Goal: Communication & Community: Answer question/provide support

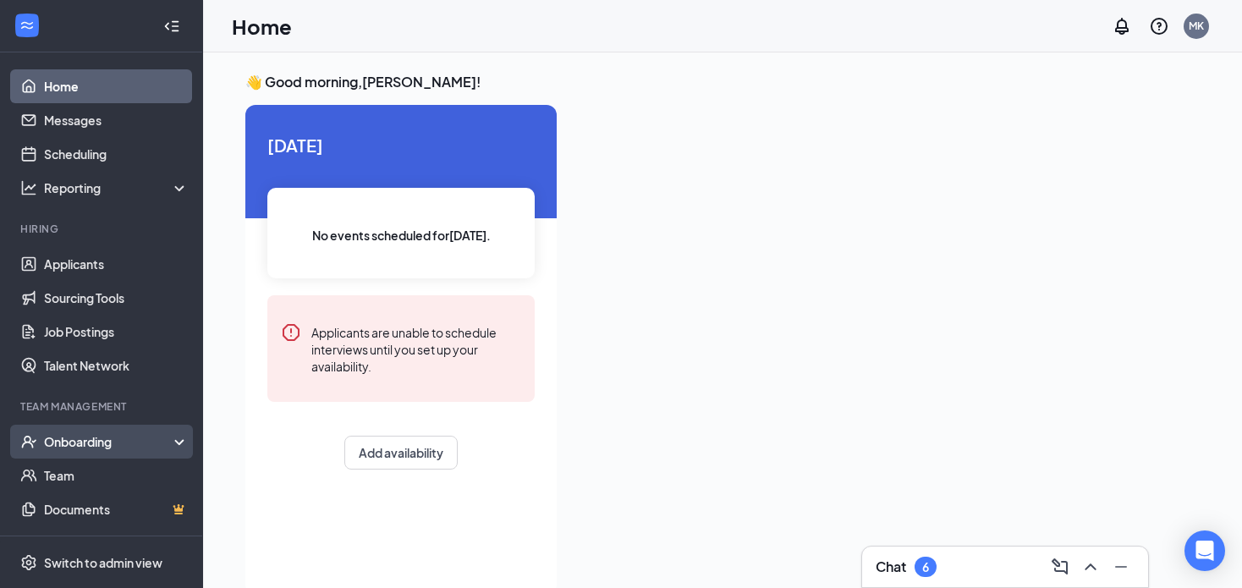
click at [74, 436] on div "Onboarding" at bounding box center [109, 441] width 130 height 17
click at [87, 472] on link "Overview" at bounding box center [116, 475] width 145 height 34
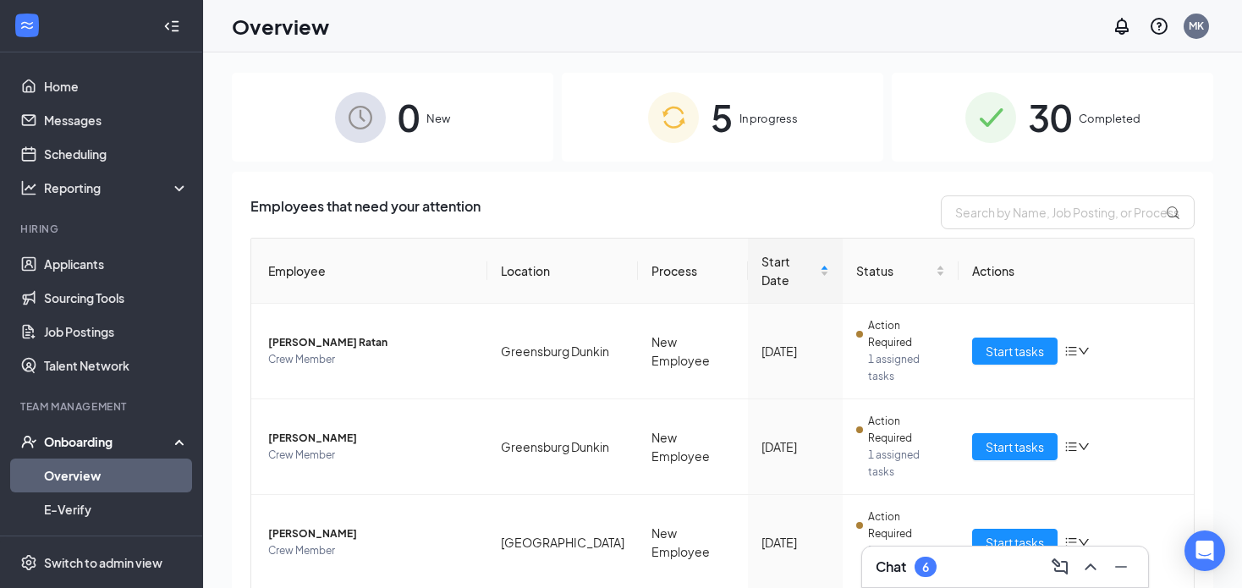
click at [929, 576] on div "6" at bounding box center [925, 567] width 22 height 20
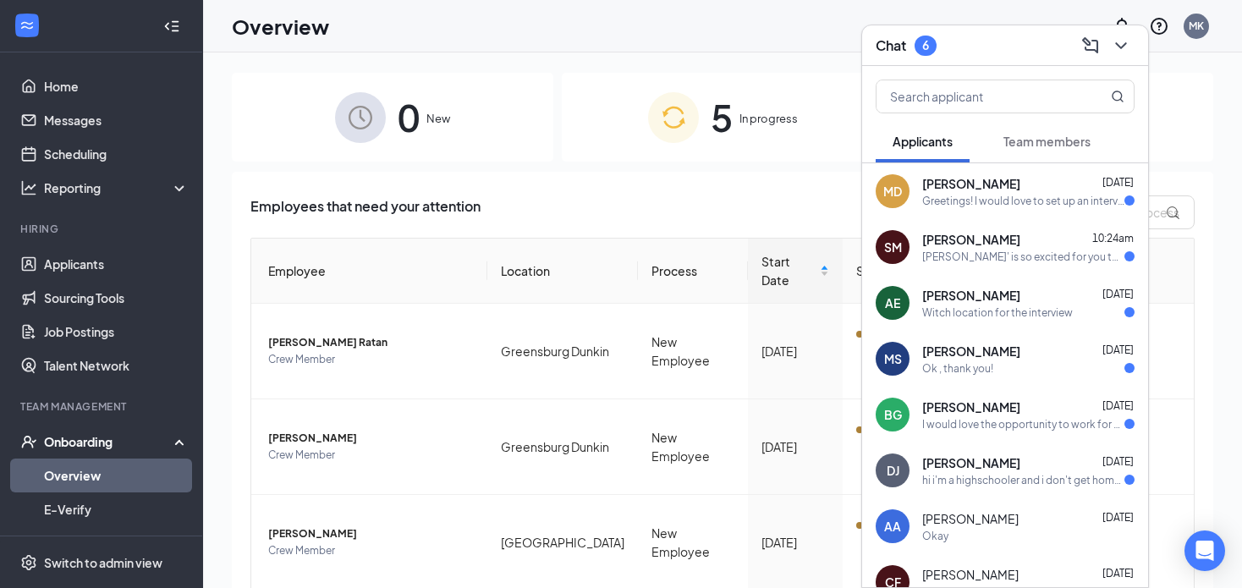
click at [990, 186] on span "[PERSON_NAME]" at bounding box center [971, 183] width 98 height 17
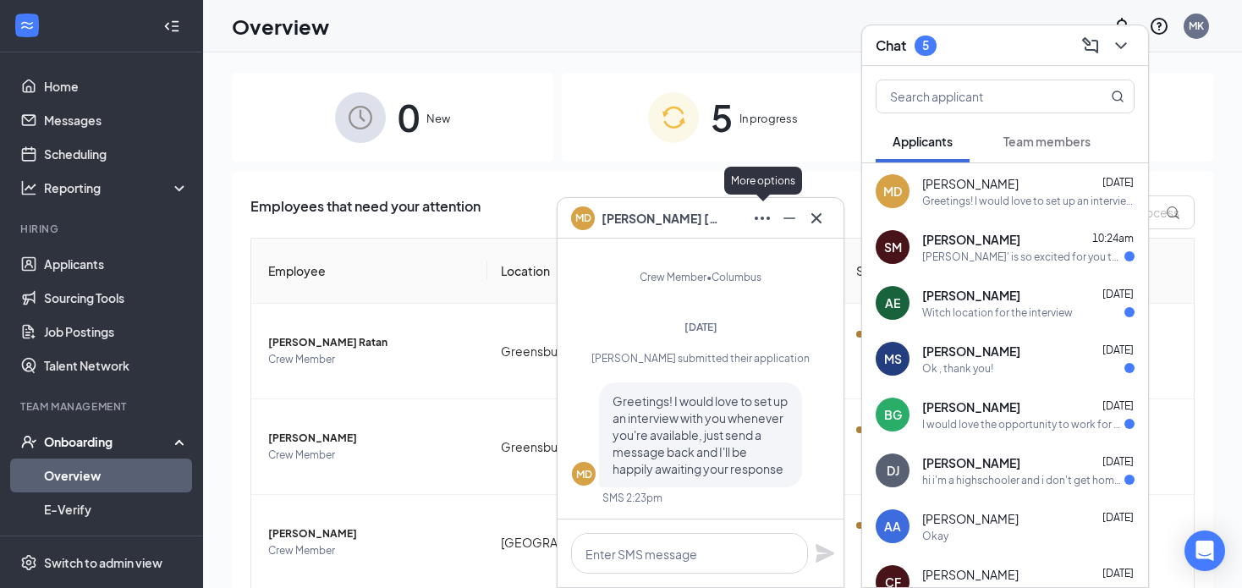
click at [760, 222] on icon "Ellipses" at bounding box center [762, 218] width 20 height 20
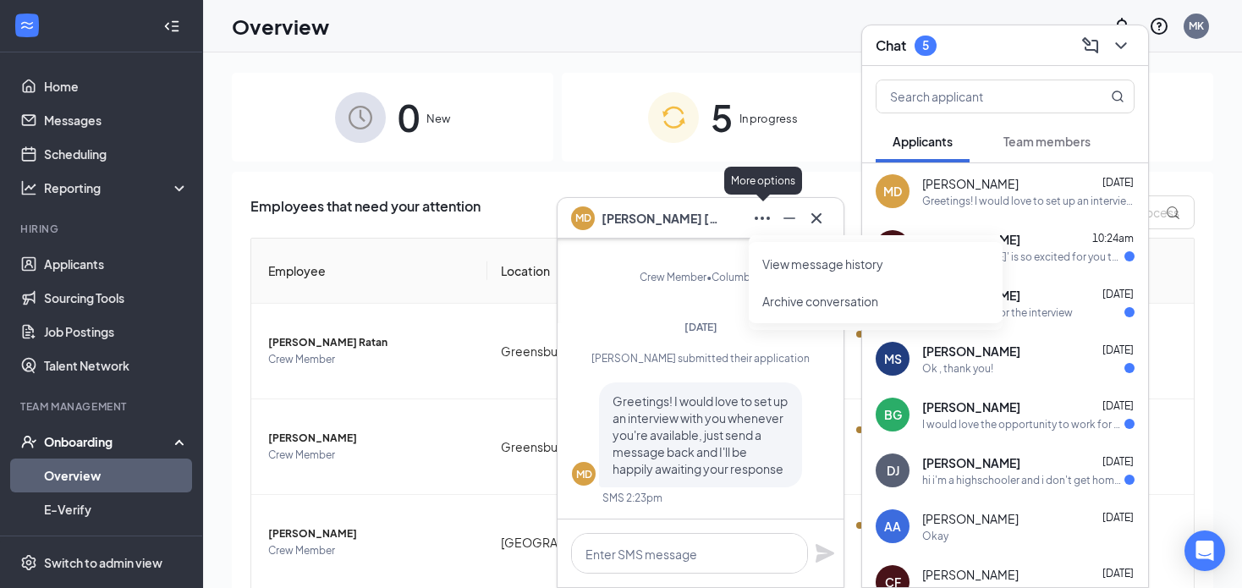
click at [760, 222] on icon "Ellipses" at bounding box center [762, 218] width 20 height 20
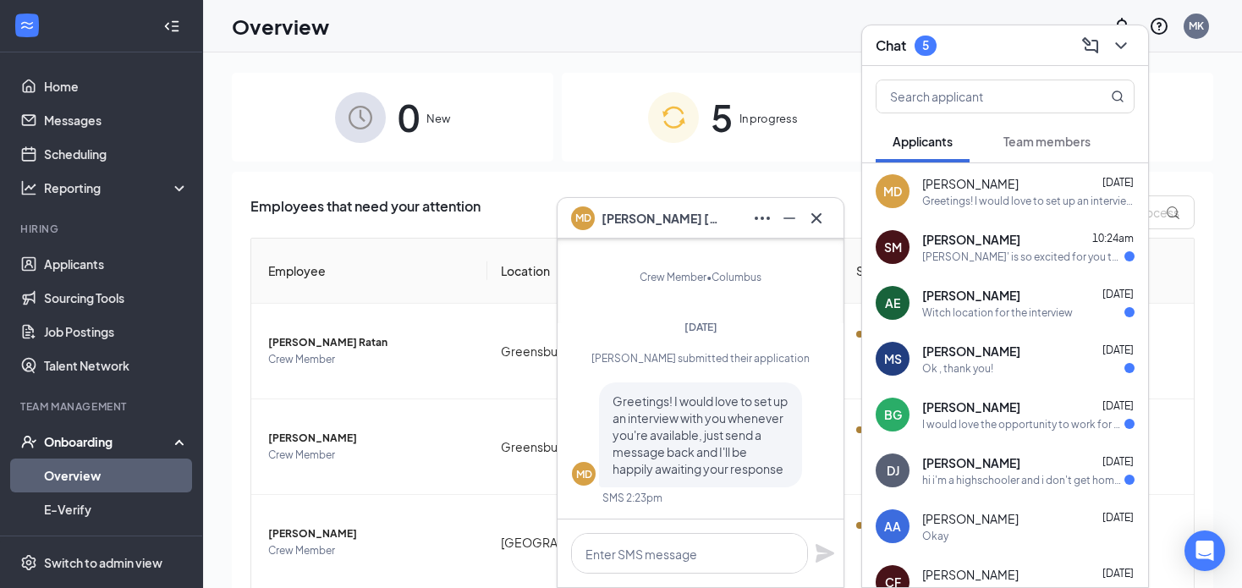
click at [922, 187] on span "[PERSON_NAME]" at bounding box center [970, 183] width 96 height 17
click at [90, 266] on link "Applicants" at bounding box center [116, 264] width 145 height 34
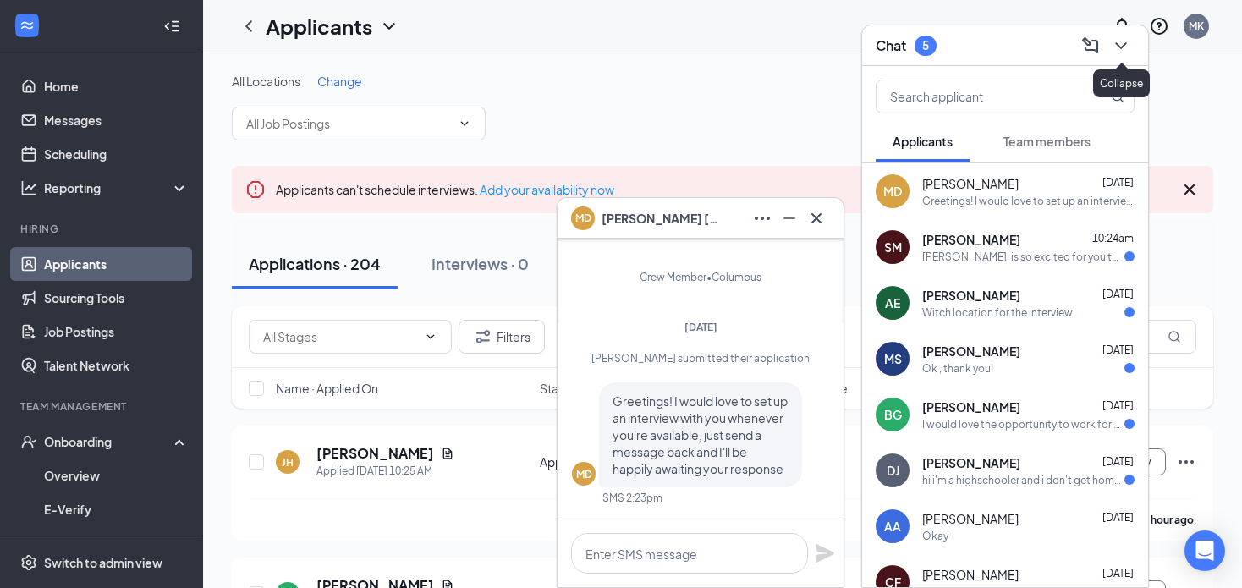
click at [1112, 47] on icon "ChevronDown" at bounding box center [1121, 46] width 20 height 20
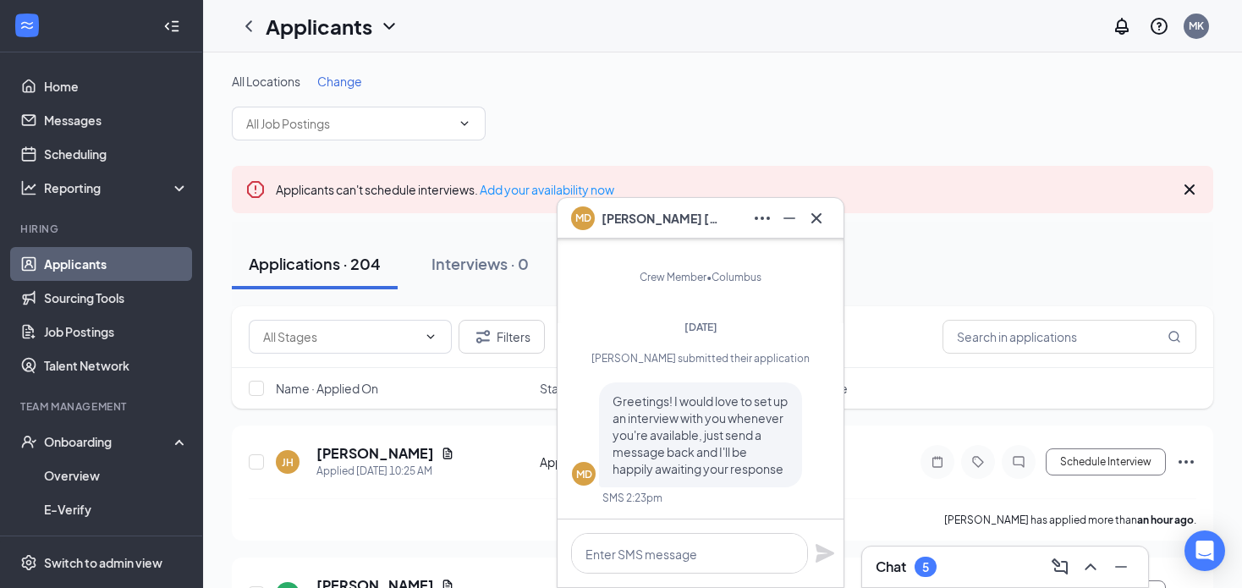
click at [828, 213] on button at bounding box center [816, 218] width 27 height 27
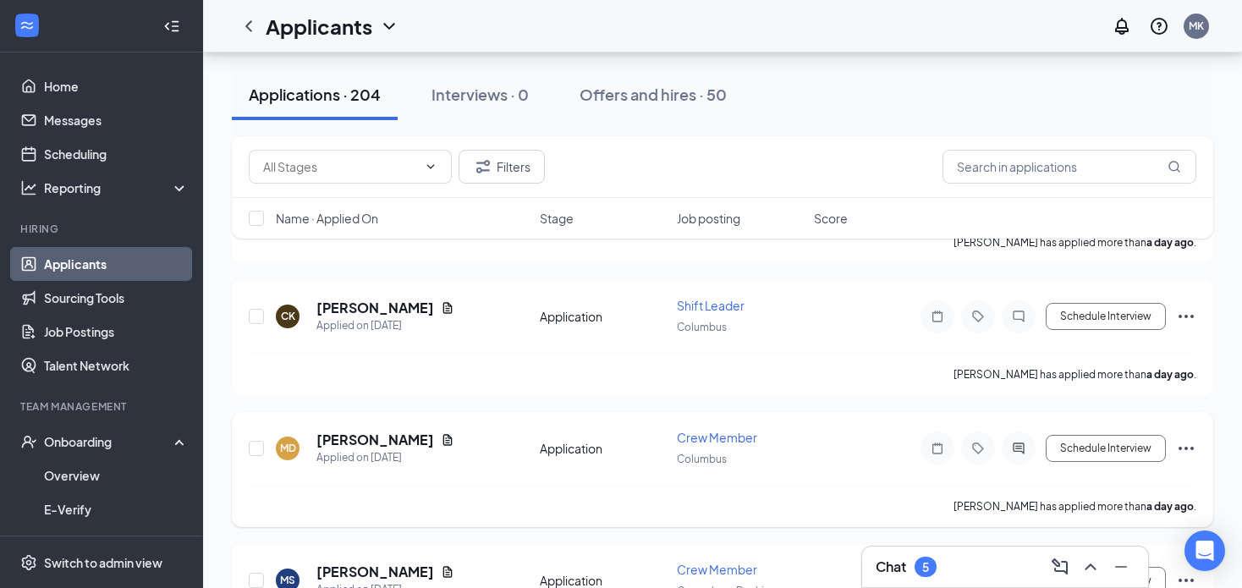
scroll to position [1100, 0]
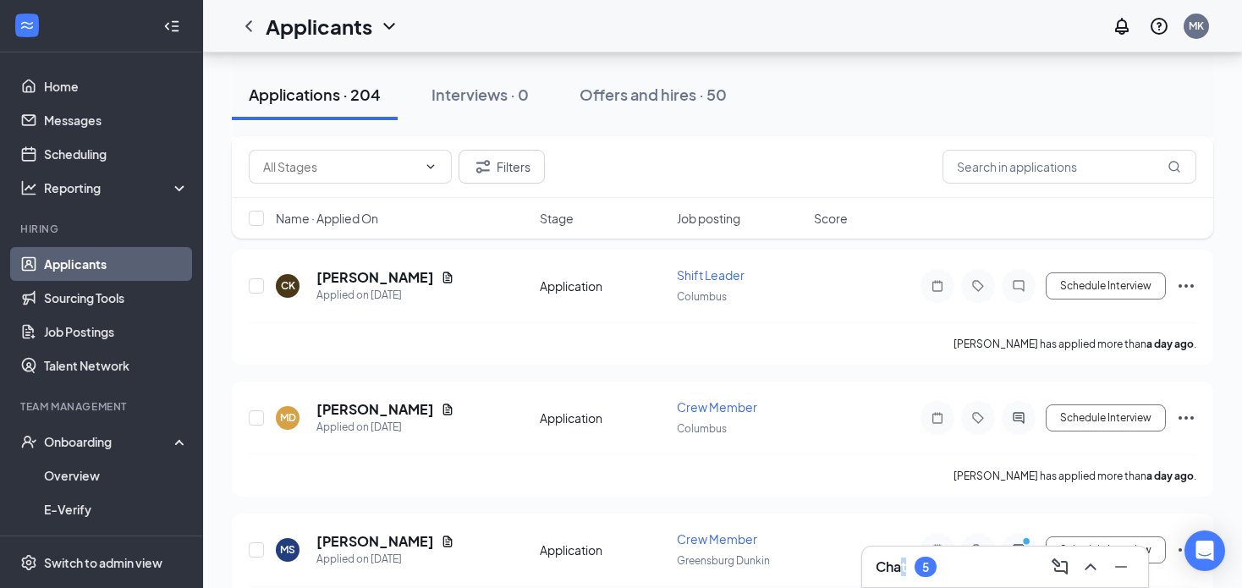
click at [905, 568] on h3 "Chat" at bounding box center [890, 566] width 30 height 19
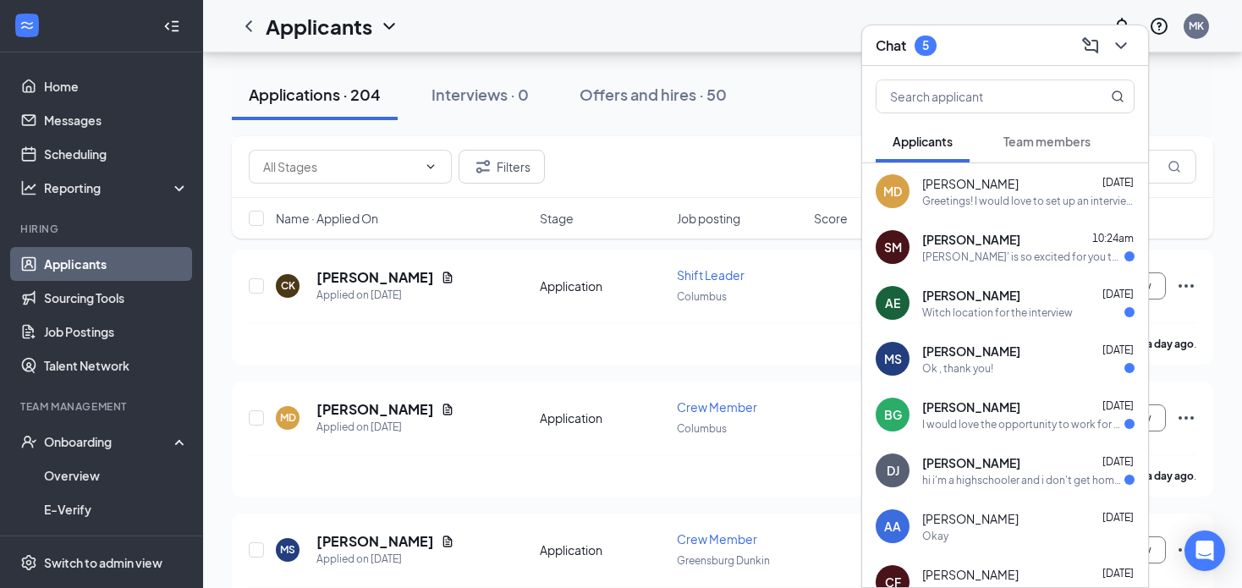
click at [1002, 315] on div "Witch location for the interview" at bounding box center [997, 312] width 151 height 14
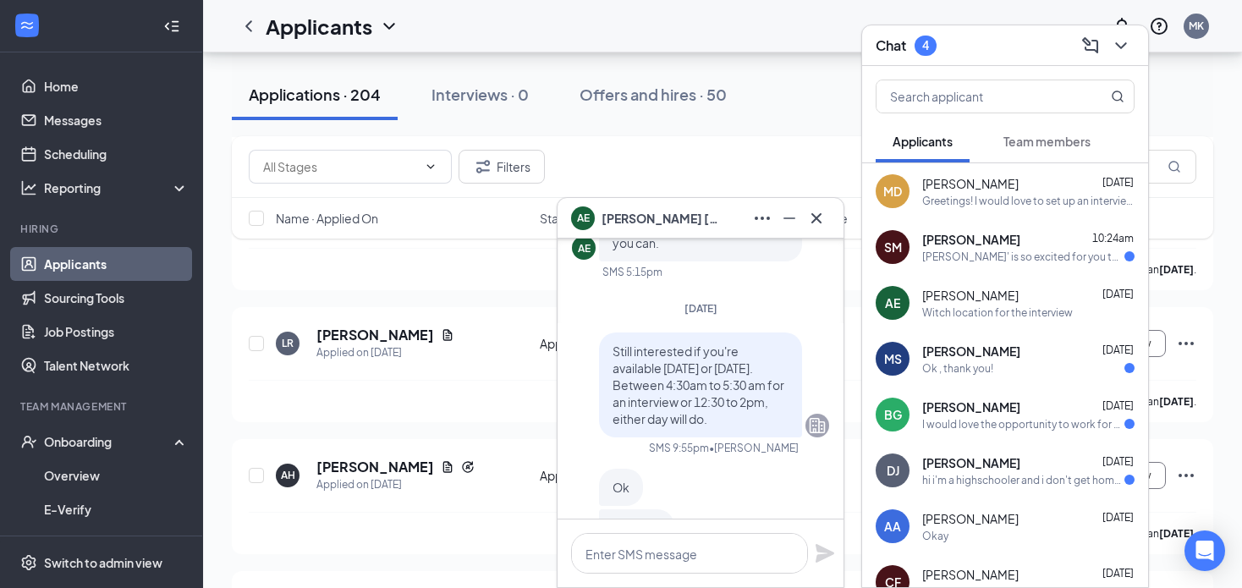
scroll to position [-168, 0]
click at [820, 219] on icon "Cross" at bounding box center [816, 218] width 20 height 20
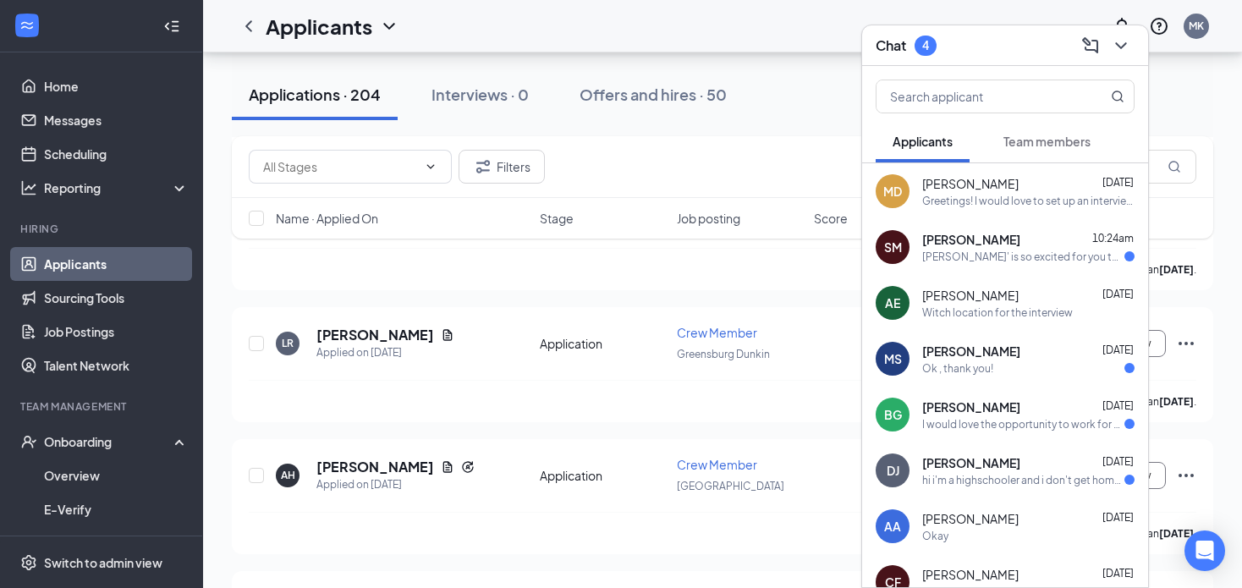
click at [990, 248] on div "Samantha Myers 10:24am Dunkin' is so excited for you to join our team! Do you k…" at bounding box center [1028, 247] width 212 height 33
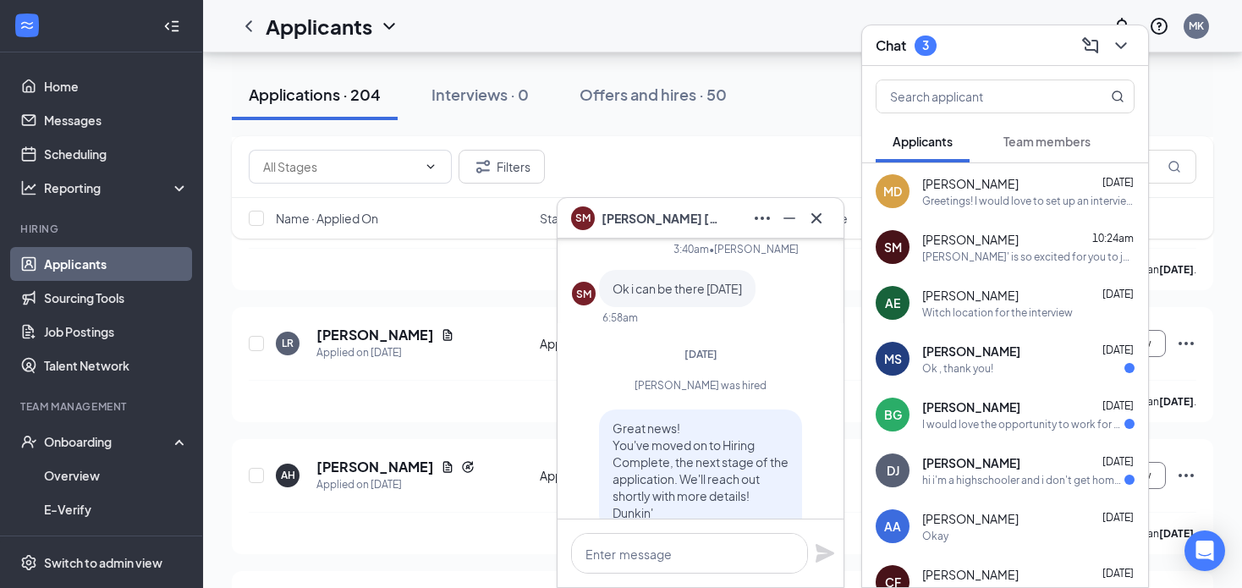
scroll to position [-423, 0]
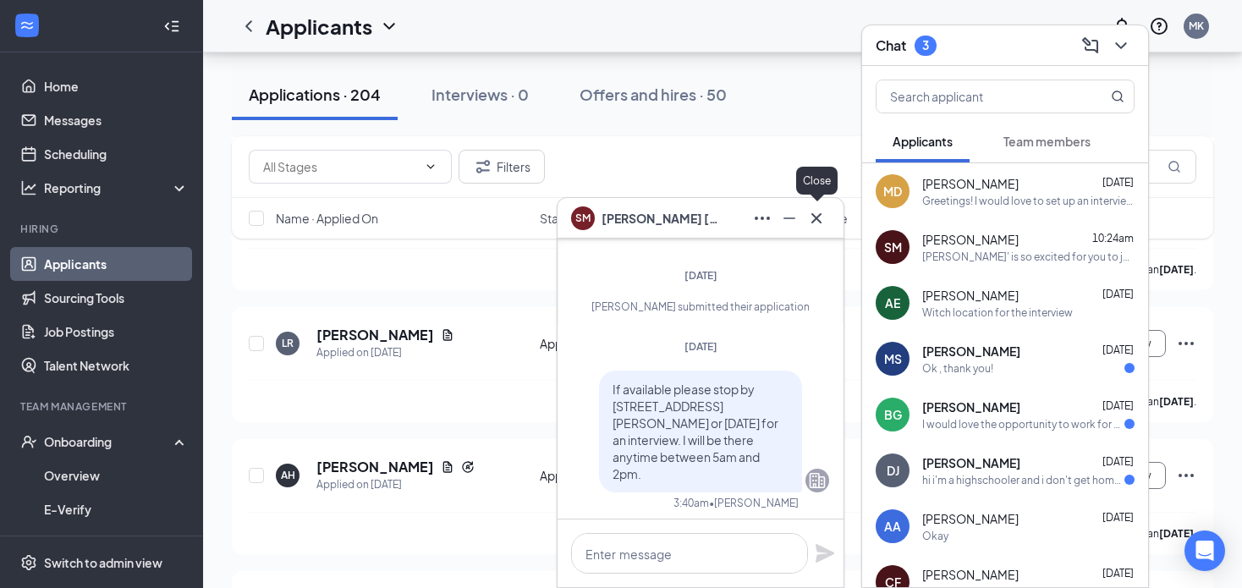
click at [819, 213] on icon "Cross" at bounding box center [816, 218] width 20 height 20
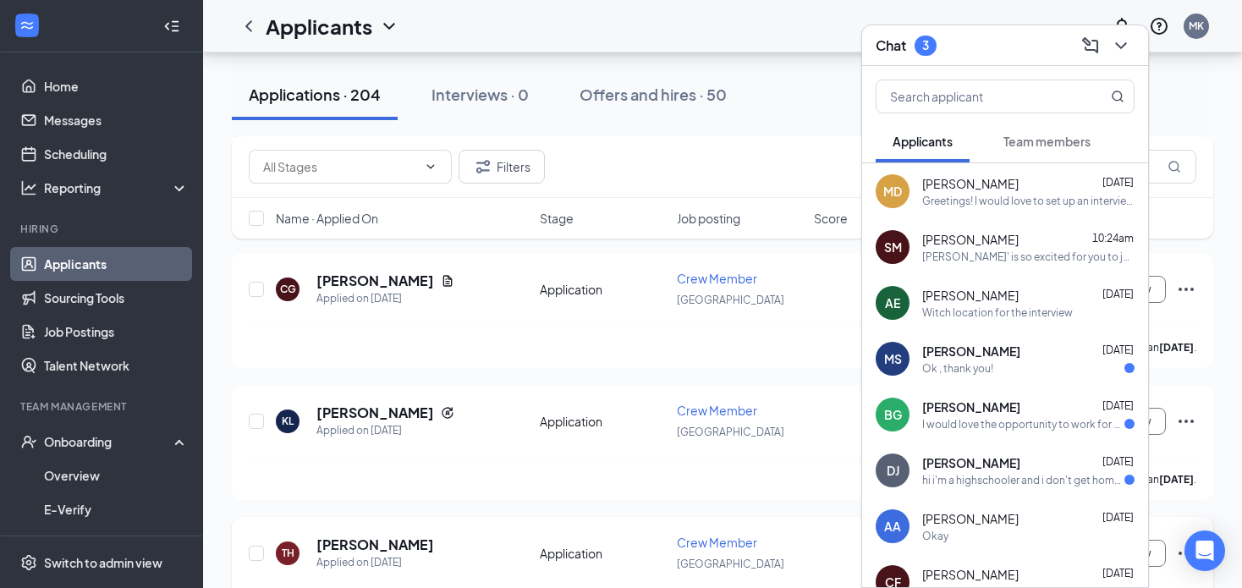
scroll to position [2538, 0]
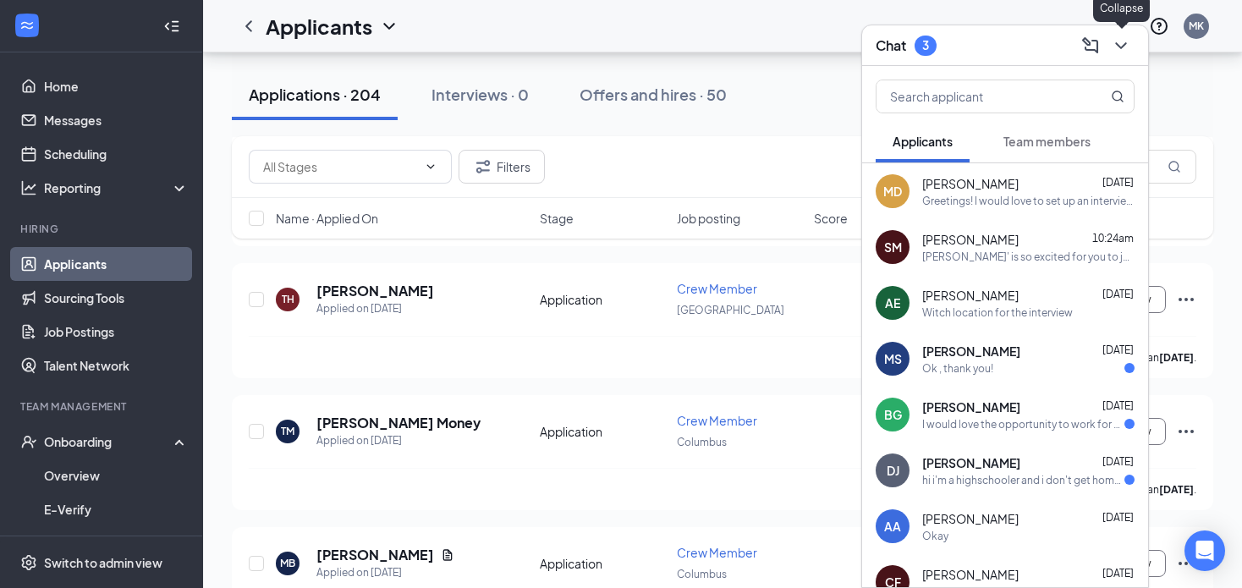
click at [1127, 43] on icon "ChevronDown" at bounding box center [1121, 46] width 20 height 20
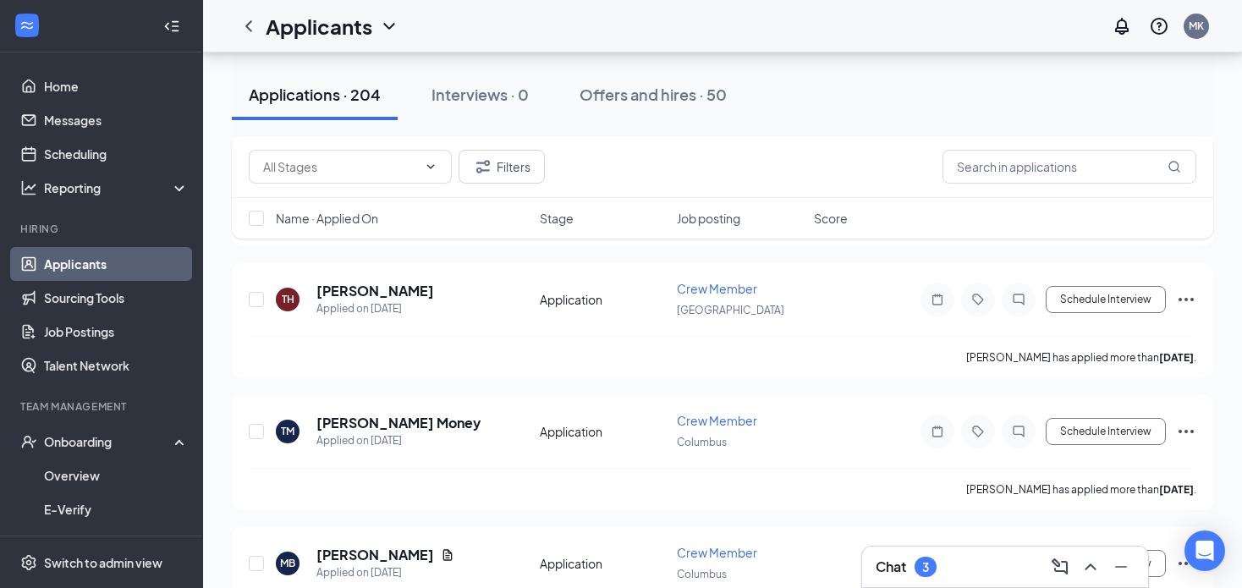
click at [944, 562] on div "Chat 3" at bounding box center [1004, 566] width 259 height 27
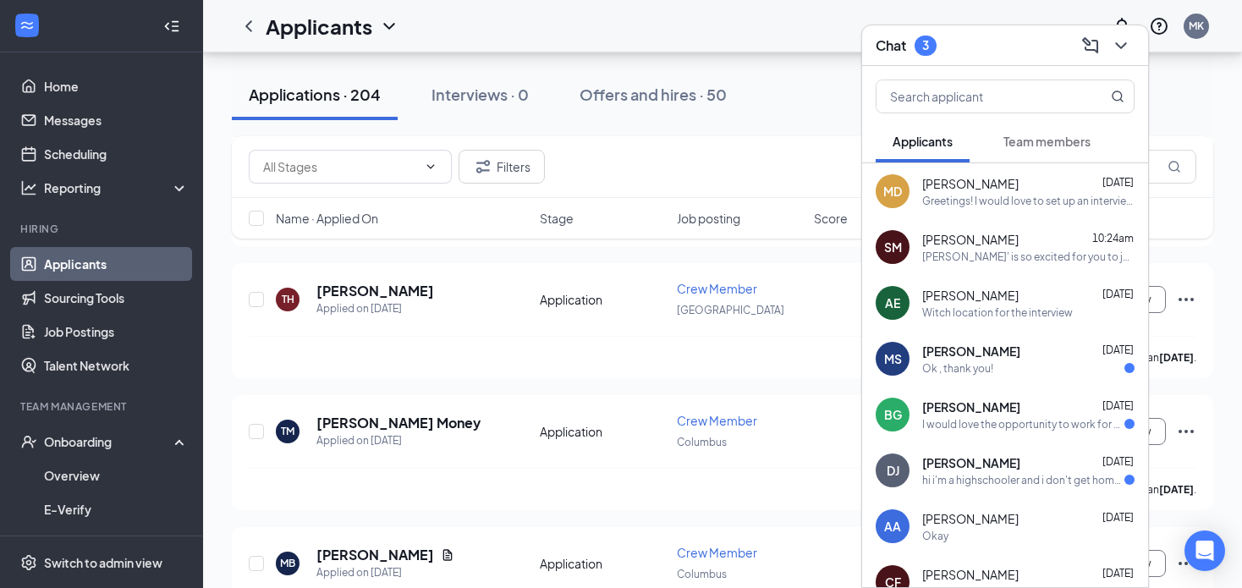
click at [960, 394] on div "BG Brandi Glover Aug 23 I would love the opportunity to work for you" at bounding box center [1005, 415] width 286 height 56
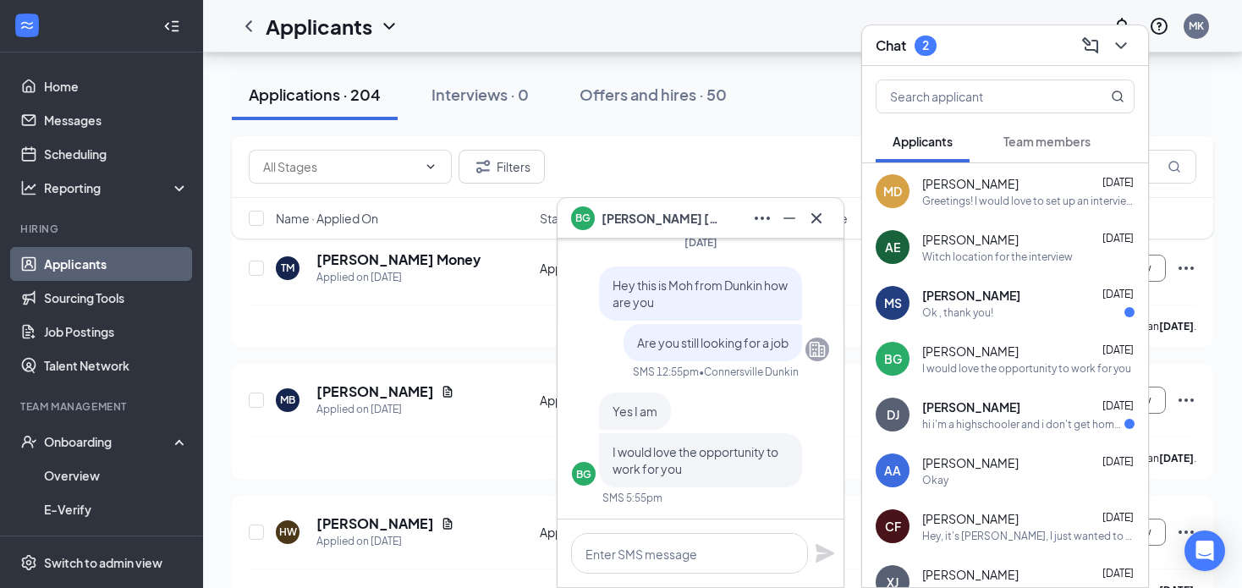
scroll to position [2960, 0]
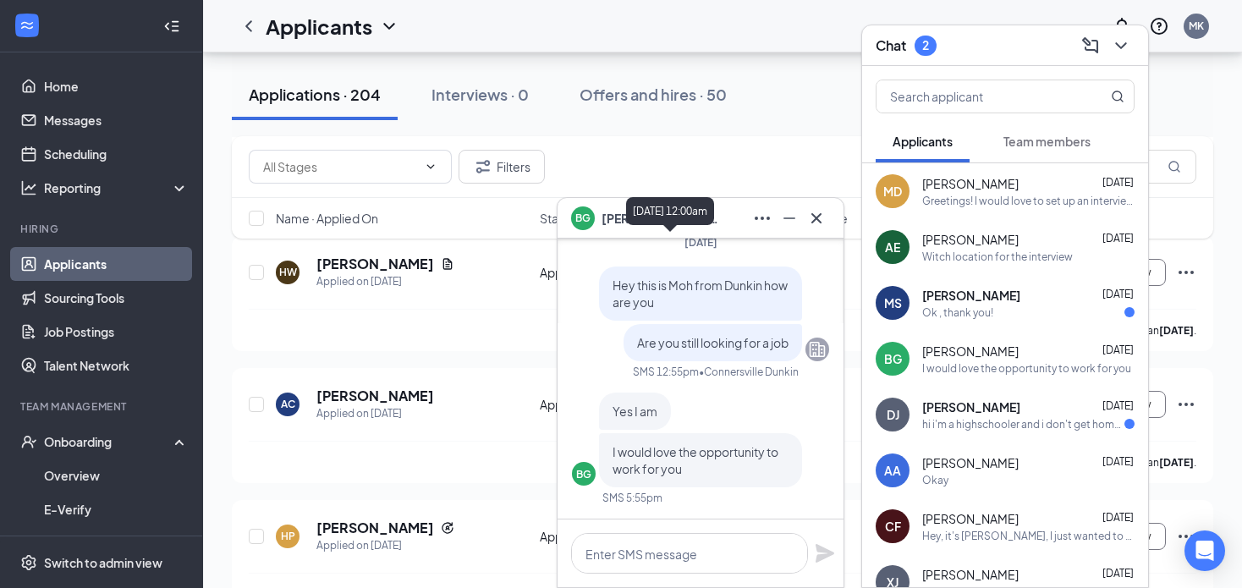
click at [636, 225] on div "August 23, 2025, 12:00am" at bounding box center [670, 214] width 88 height 35
click at [785, 222] on icon "Minimize" at bounding box center [789, 218] width 20 height 20
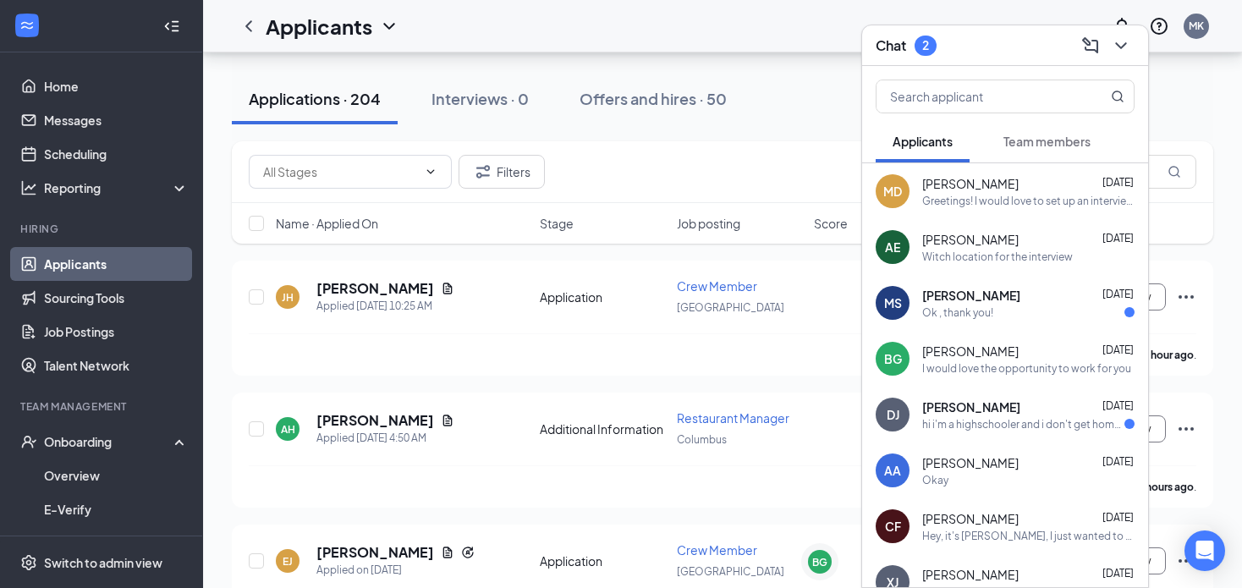
scroll to position [169, 0]
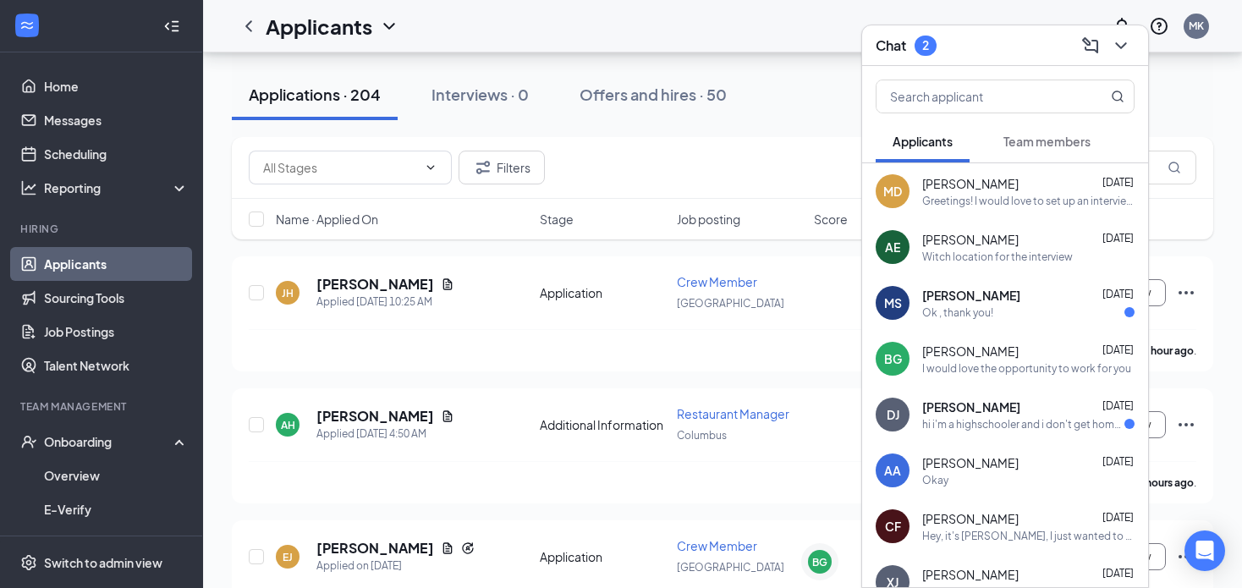
click at [939, 361] on div "I would love the opportunity to work for you" at bounding box center [1026, 368] width 209 height 14
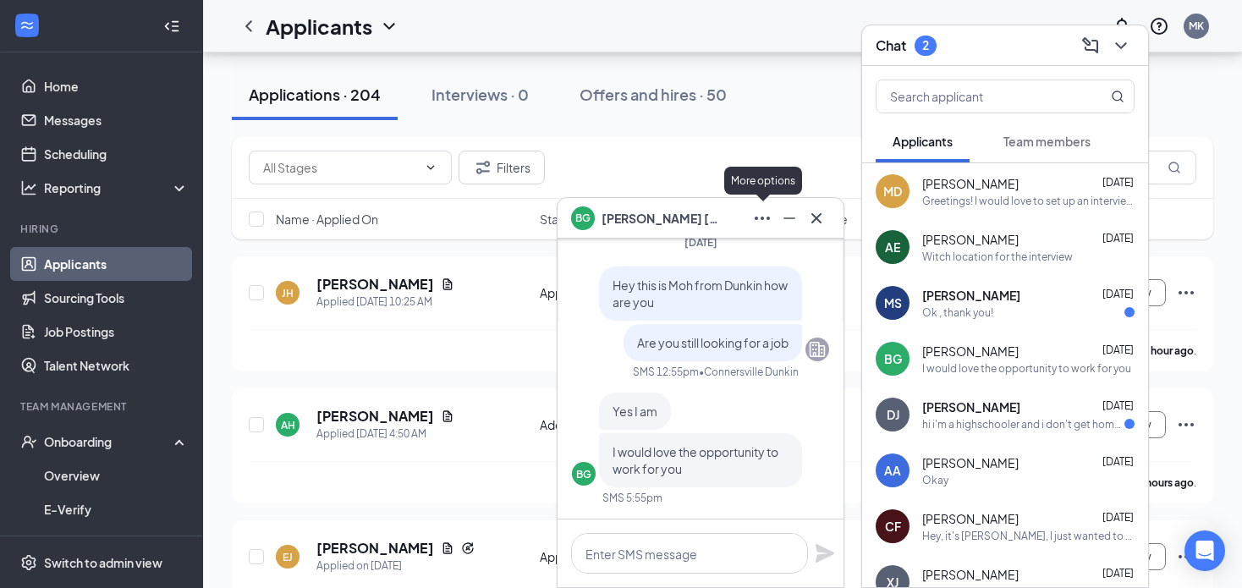
click at [764, 217] on icon "Ellipses" at bounding box center [762, 218] width 20 height 20
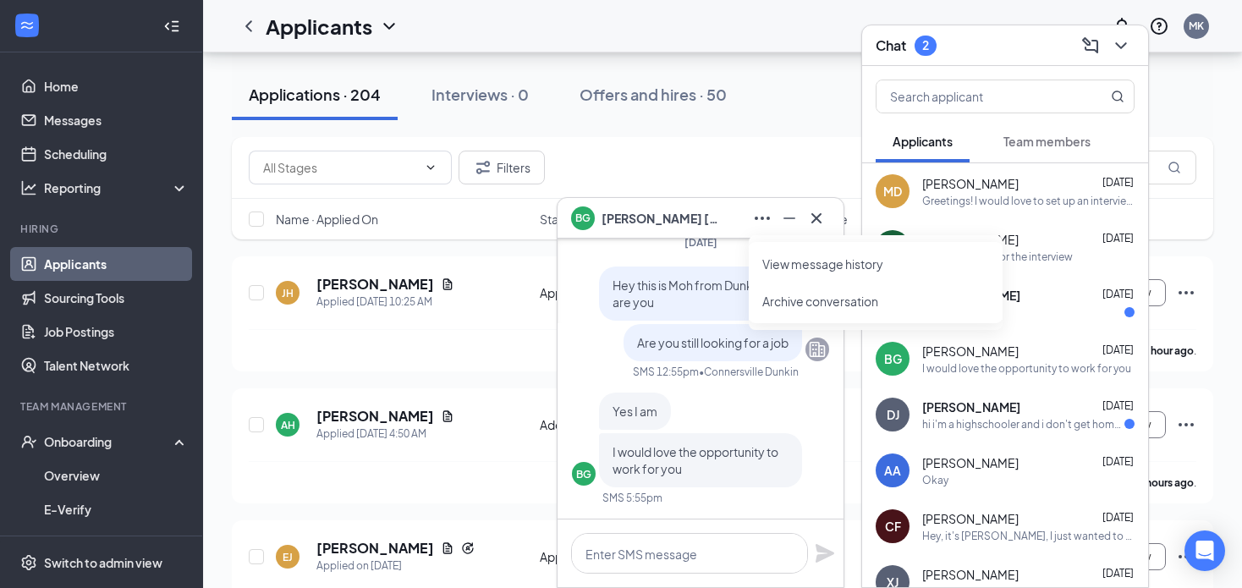
click at [877, 267] on link "View message history" at bounding box center [875, 263] width 227 height 17
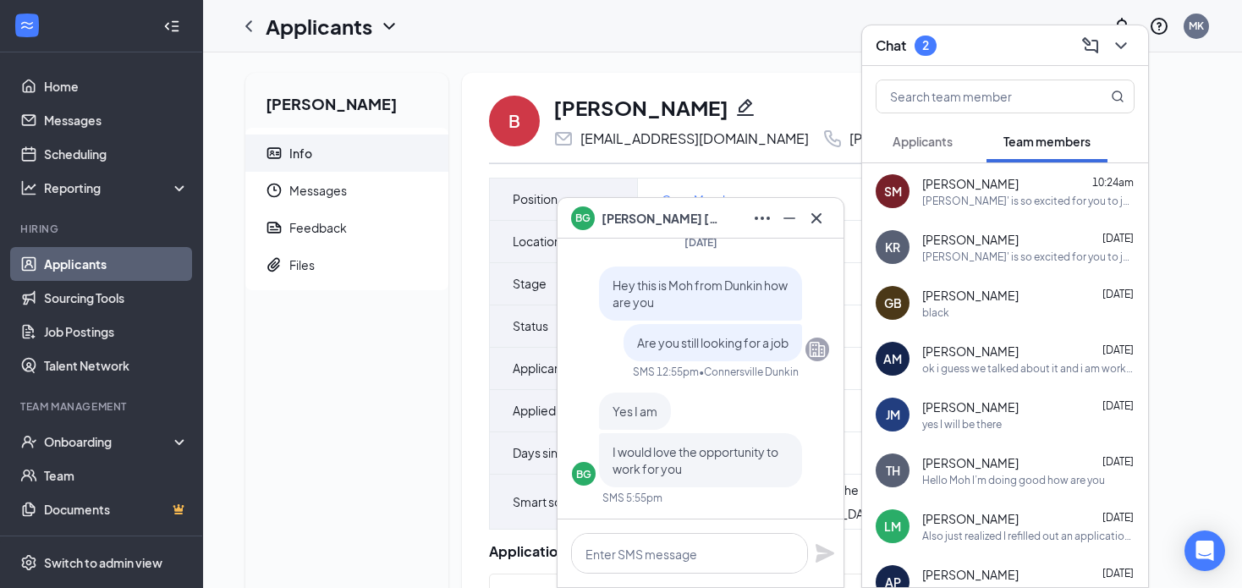
click at [832, 222] on div "BG [PERSON_NAME]" at bounding box center [700, 218] width 286 height 41
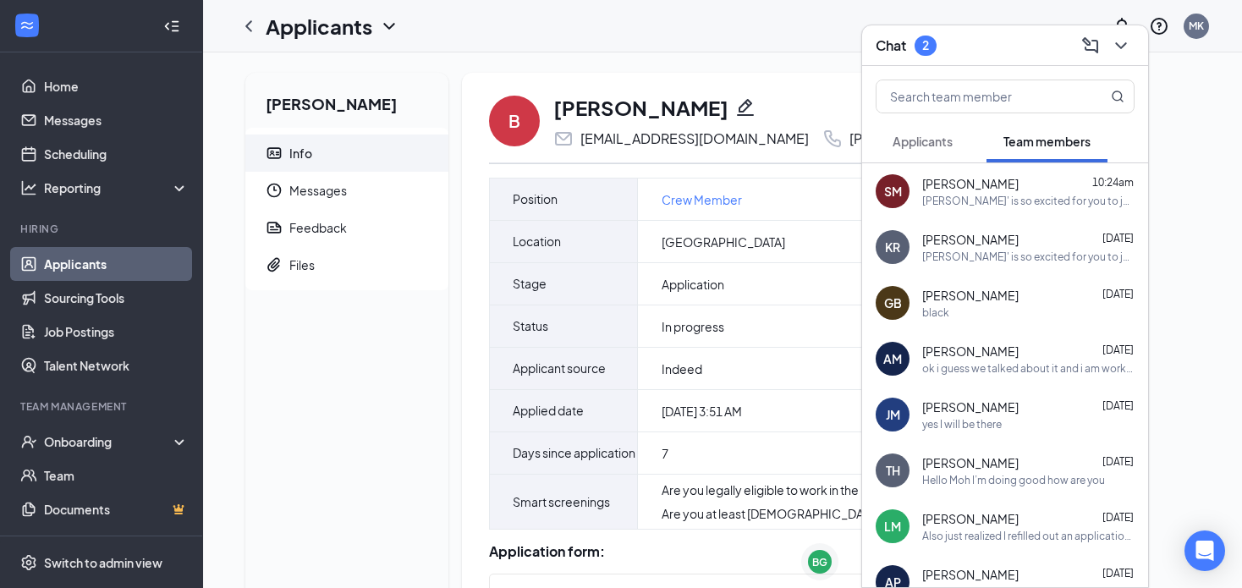
click at [1123, 46] on icon "ChevronDown" at bounding box center [1120, 45] width 11 height 7
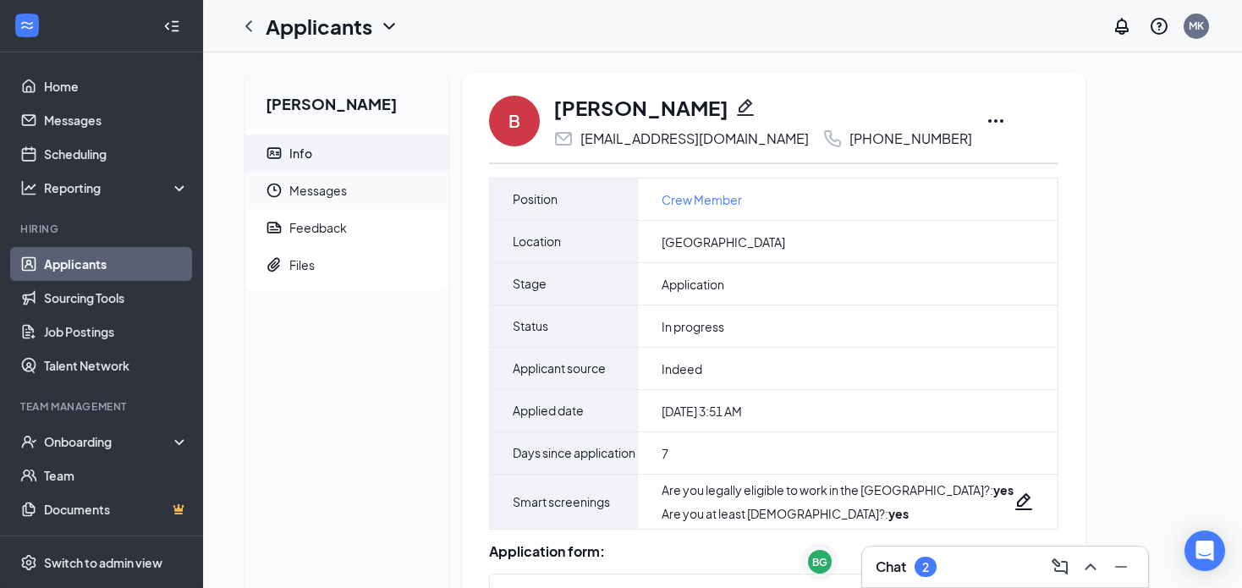
click at [385, 183] on span "Messages" at bounding box center [361, 190] width 145 height 37
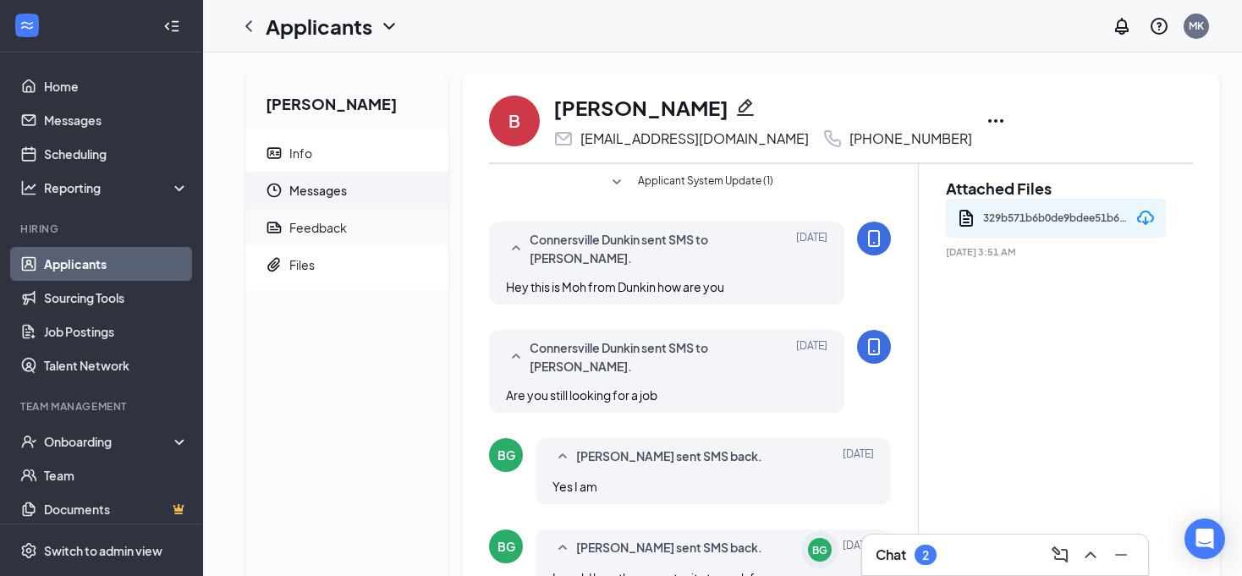
click at [355, 228] on span "Feedback" at bounding box center [361, 227] width 145 height 37
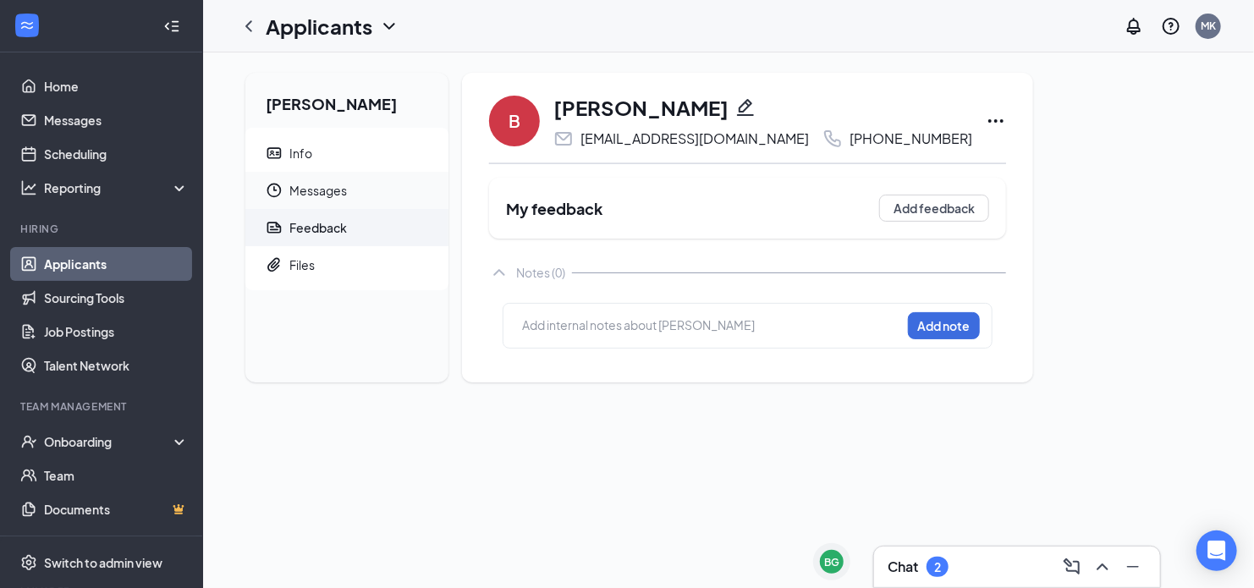
click at [372, 190] on span "Messages" at bounding box center [361, 190] width 145 height 37
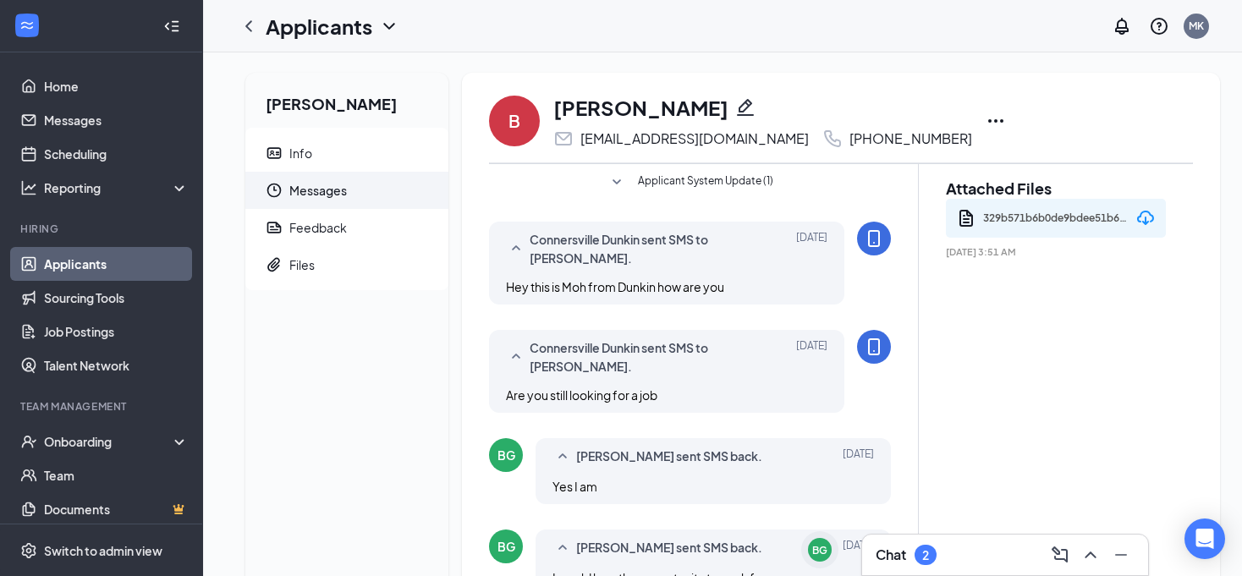
click at [1048, 217] on div "329b571b6b0de9bdee51b6ce77a30f48.pdf" at bounding box center [1057, 218] width 148 height 25
click at [966, 220] on icon "Document" at bounding box center [966, 218] width 20 height 20
click at [1035, 206] on div "329b571b6b0de9bdee51b6ce77a30f48.pdf" at bounding box center [1057, 218] width 148 height 25
click at [1051, 261] on div "329b571b6b0de9bdee51b6ce77a30f48.pdf [DATE] 3:51 AM" at bounding box center [1056, 233] width 220 height 69
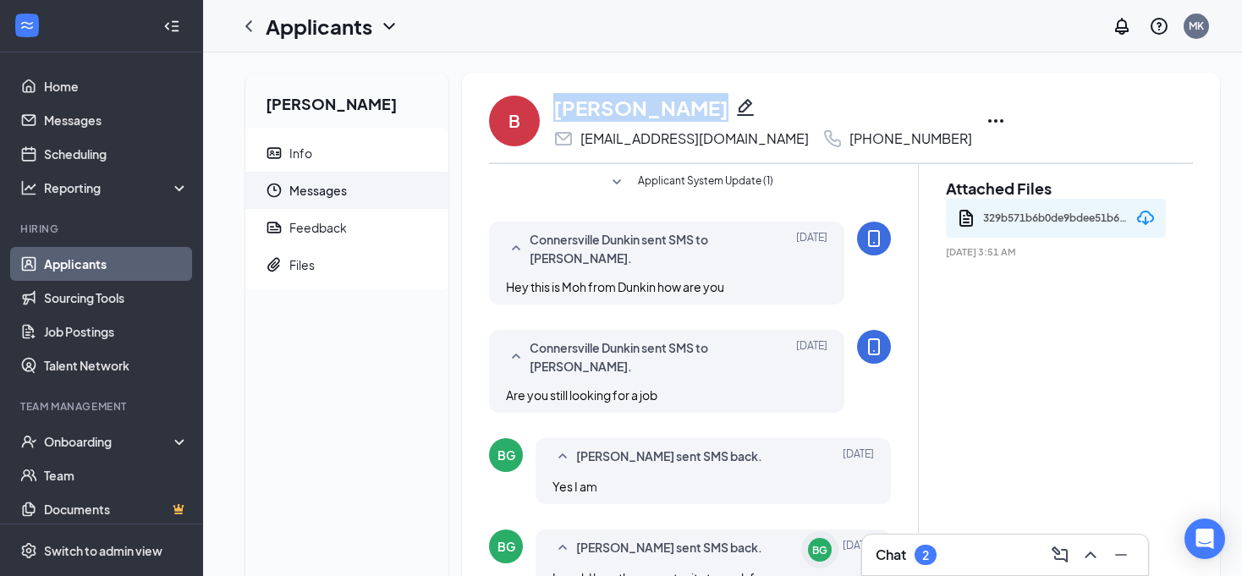
drag, startPoint x: 687, startPoint y: 111, endPoint x: 552, endPoint y: 117, distance: 134.6
click at [553, 117] on div "[PERSON_NAME]" at bounding box center [762, 107] width 419 height 29
click at [553, 117] on h1 "[PERSON_NAME]" at bounding box center [640, 107] width 175 height 29
drag, startPoint x: 683, startPoint y: 105, endPoint x: 560, endPoint y: 106, distance: 123.5
click at [560, 106] on h1 "[PERSON_NAME]" at bounding box center [640, 107] width 175 height 29
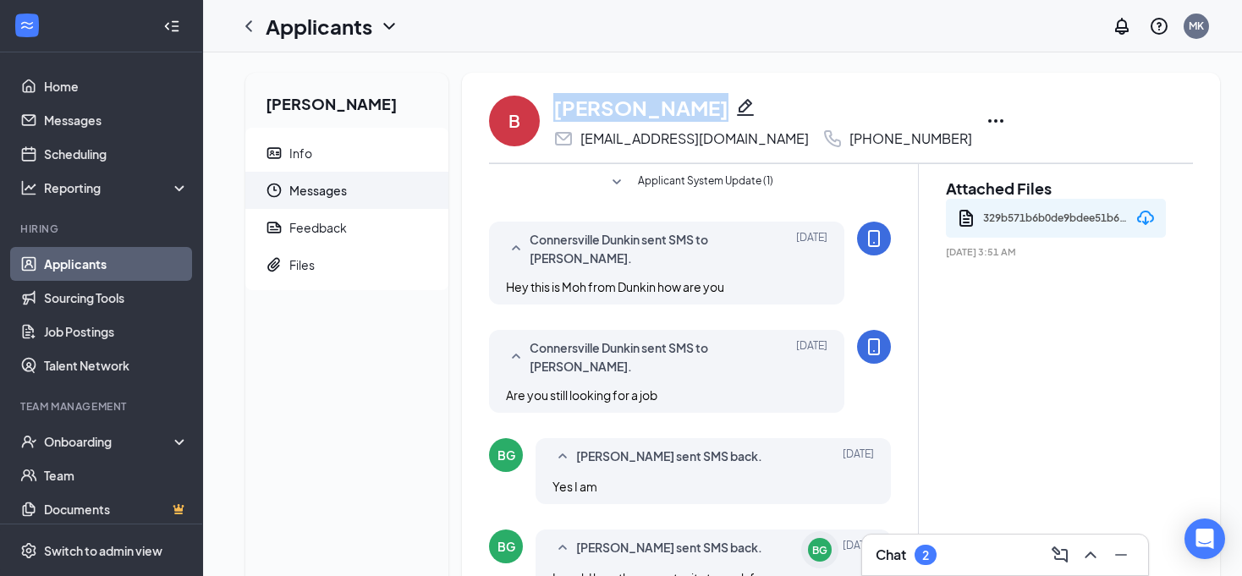
copy h1 "[PERSON_NAME]"
click at [785, 80] on div "B [PERSON_NAME] [EMAIL_ADDRESS][DOMAIN_NAME] [PHONE_NUMBER] Applicant System Up…" at bounding box center [841, 439] width 758 height 733
click at [804, 39] on div "Applicants MK" at bounding box center [722, 26] width 1039 height 52
click at [255, 25] on icon "ChevronLeft" at bounding box center [249, 26] width 20 height 20
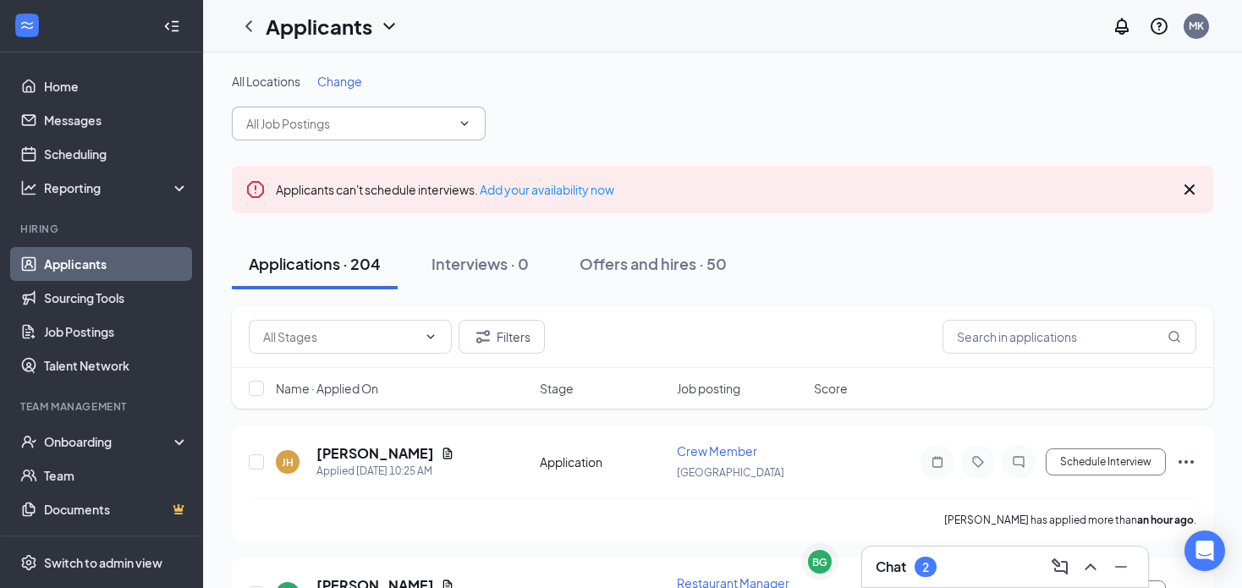
click at [300, 115] on input "text" at bounding box center [348, 123] width 205 height 19
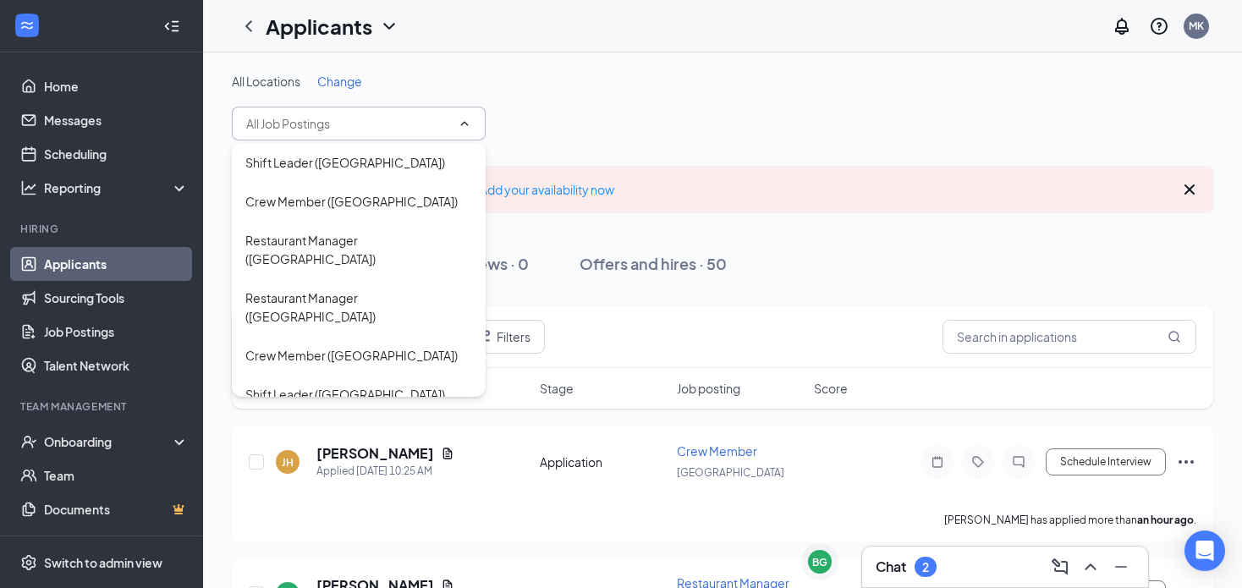
click at [300, 115] on input "text" at bounding box center [348, 123] width 205 height 19
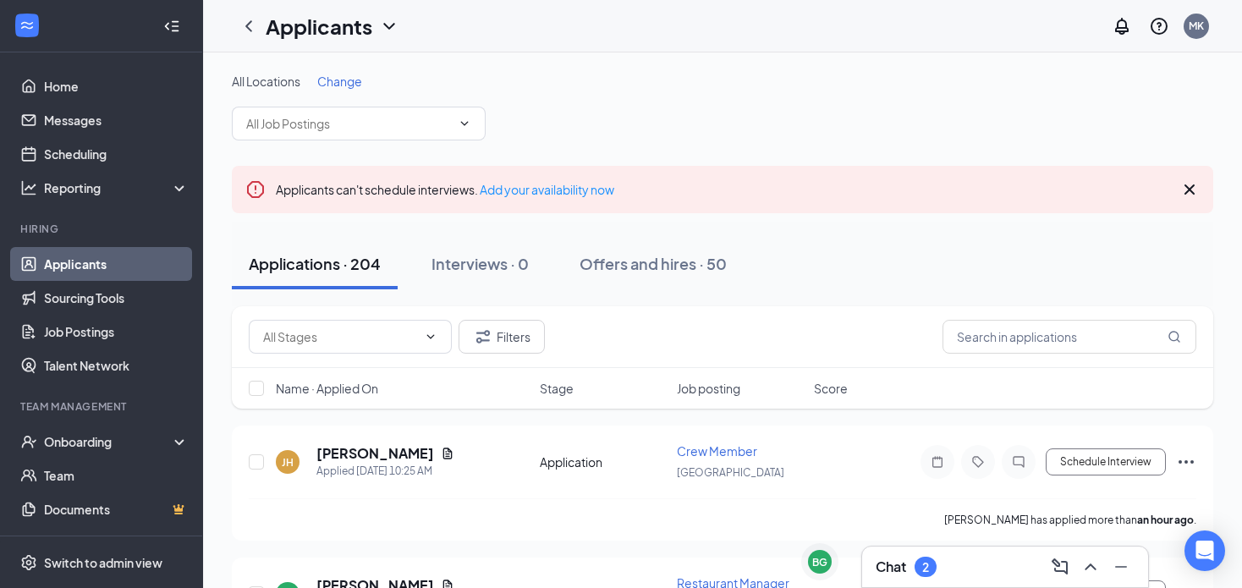
click at [645, 107] on div "All Locations Change" at bounding box center [722, 107] width 981 height 68
click at [327, 338] on input "text" at bounding box center [340, 336] width 154 height 19
click at [326, 337] on input "text" at bounding box center [340, 336] width 154 height 19
click at [1119, 343] on input "text" at bounding box center [1069, 337] width 254 height 34
paste input "[PERSON_NAME]"
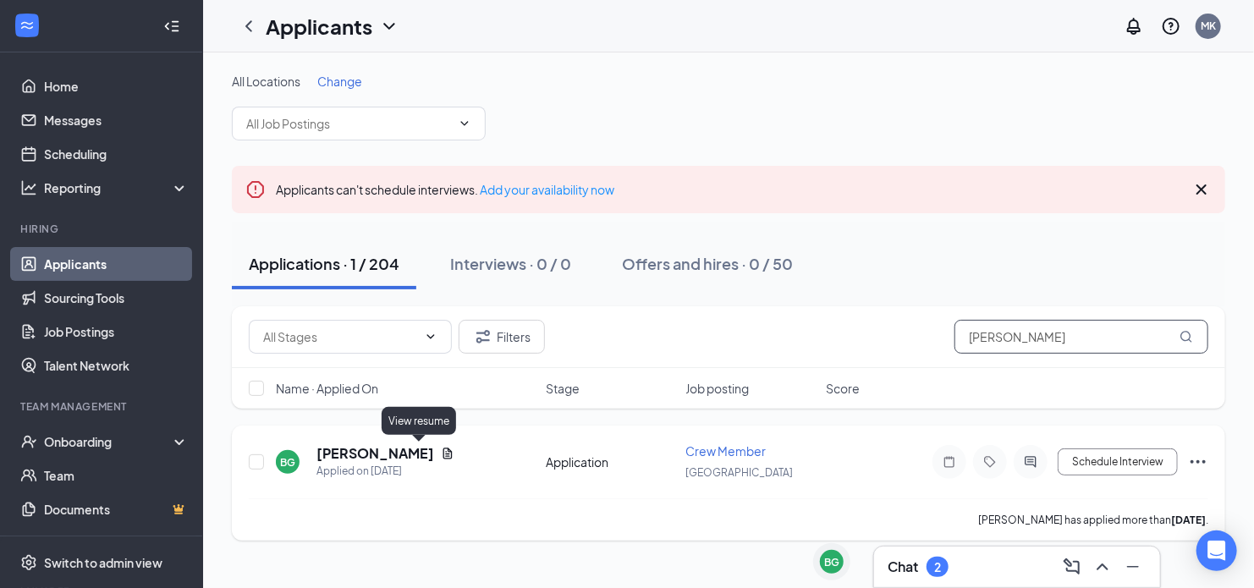
type input "[PERSON_NAME]"
click at [441, 451] on icon "Document" at bounding box center [448, 454] width 14 height 14
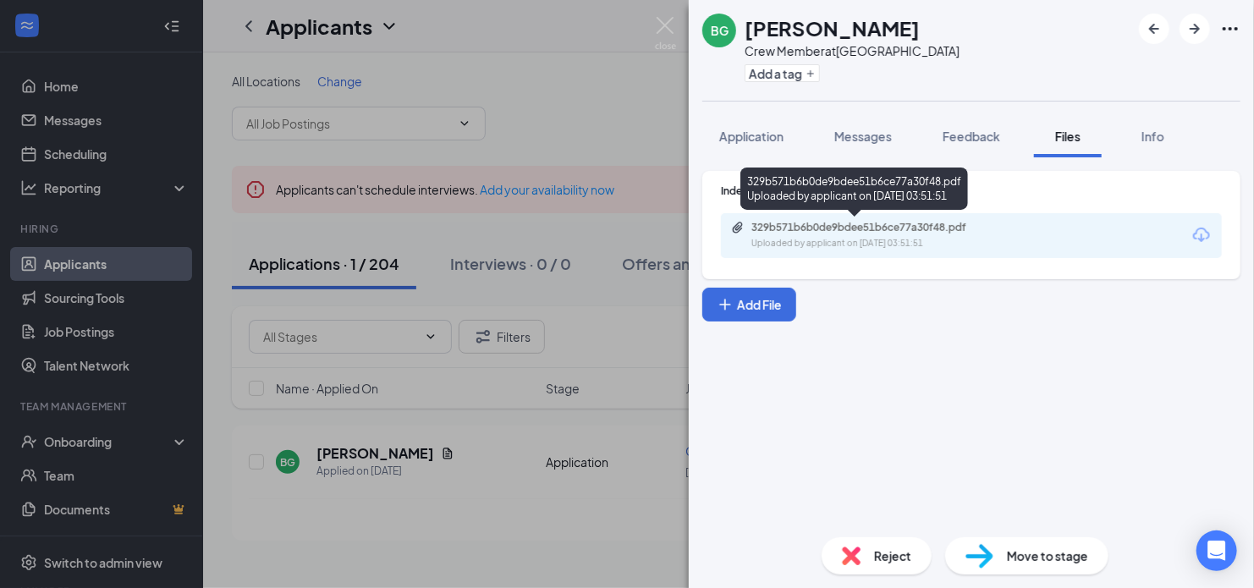
click at [882, 218] on div "329b571b6b0de9bdee51b6ce77a30f48.pdf Uploaded by applicant on [DATE] 03:51:51" at bounding box center [971, 235] width 501 height 45
click at [879, 228] on div "329b571b6b0de9bdee51b6ce77a30f48.pdf" at bounding box center [869, 228] width 237 height 14
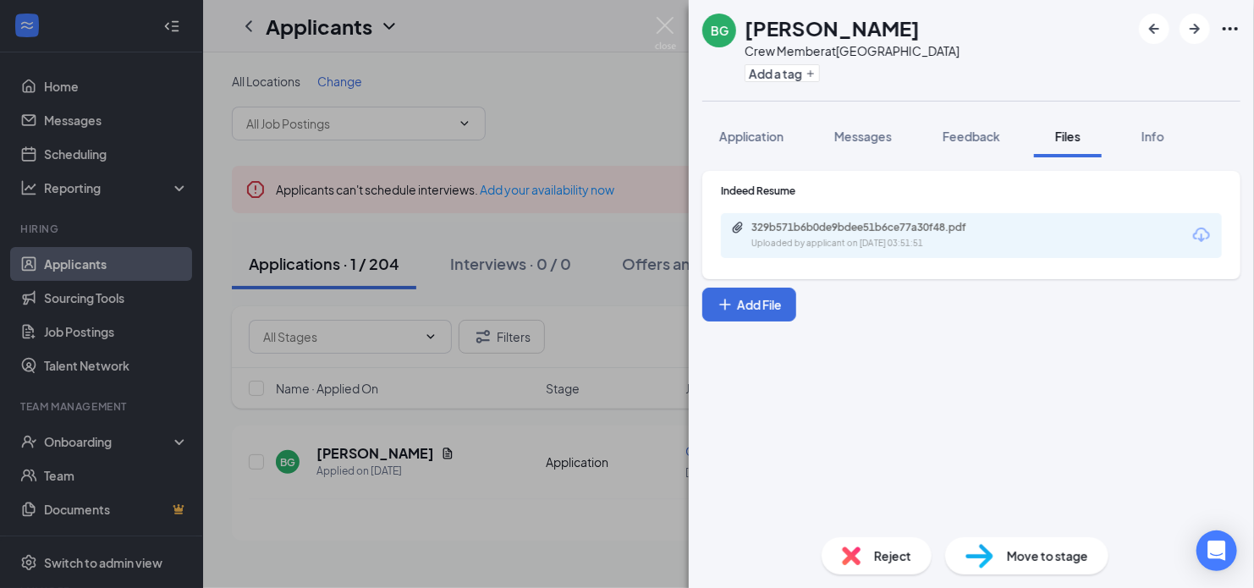
click at [653, 36] on div "BG [PERSON_NAME] Crew Member at [GEOGRAPHIC_DATA] Add a tag Application Message…" at bounding box center [627, 294] width 1254 height 588
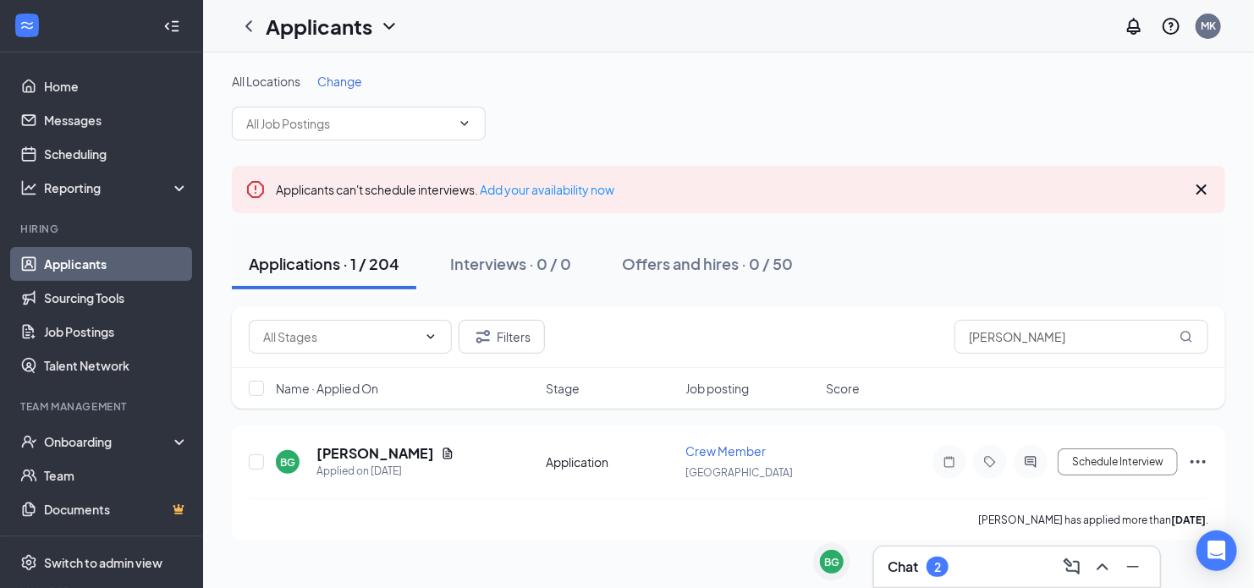
click at [926, 557] on div "Chat 2" at bounding box center [917, 567] width 61 height 20
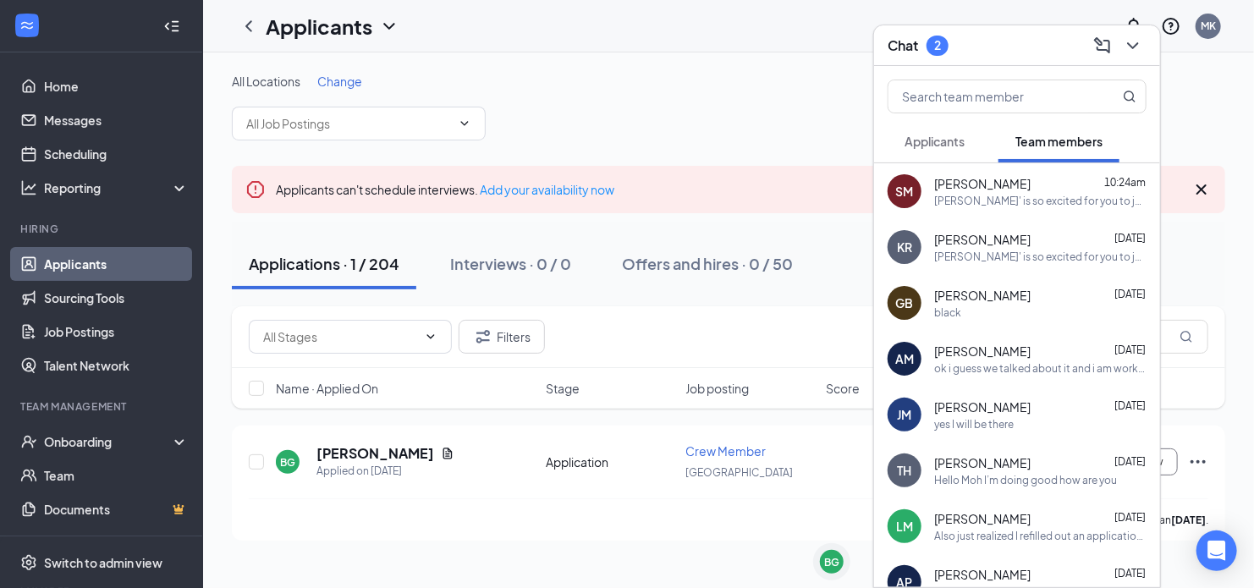
click at [966, 150] on button "Applicants" at bounding box center [934, 141] width 94 height 42
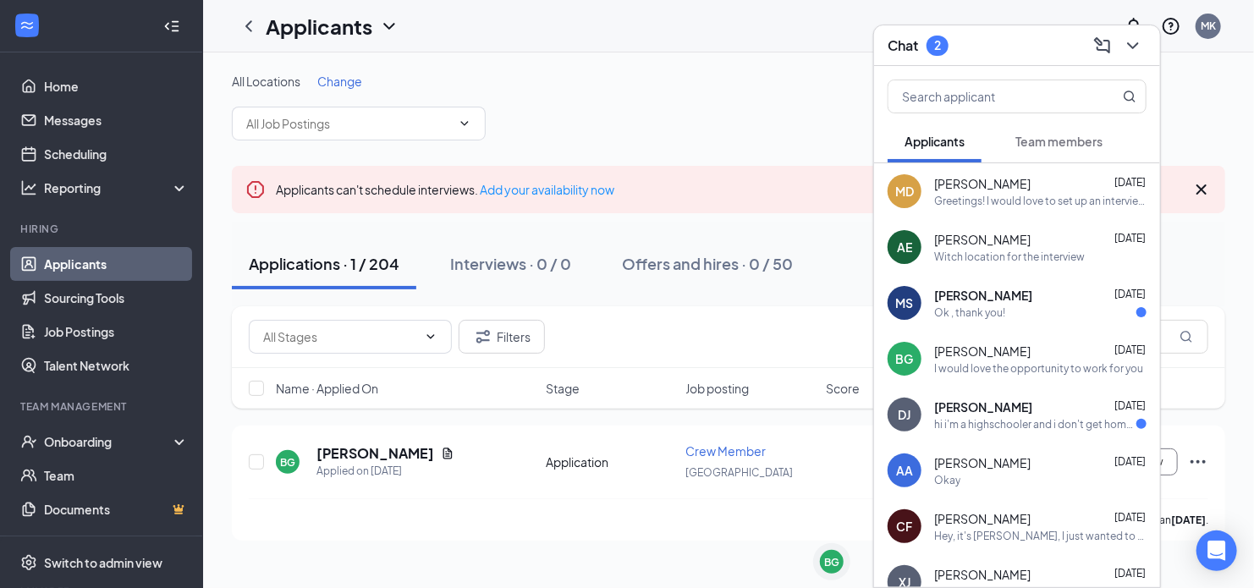
click at [1001, 345] on span "[PERSON_NAME]" at bounding box center [982, 351] width 96 height 17
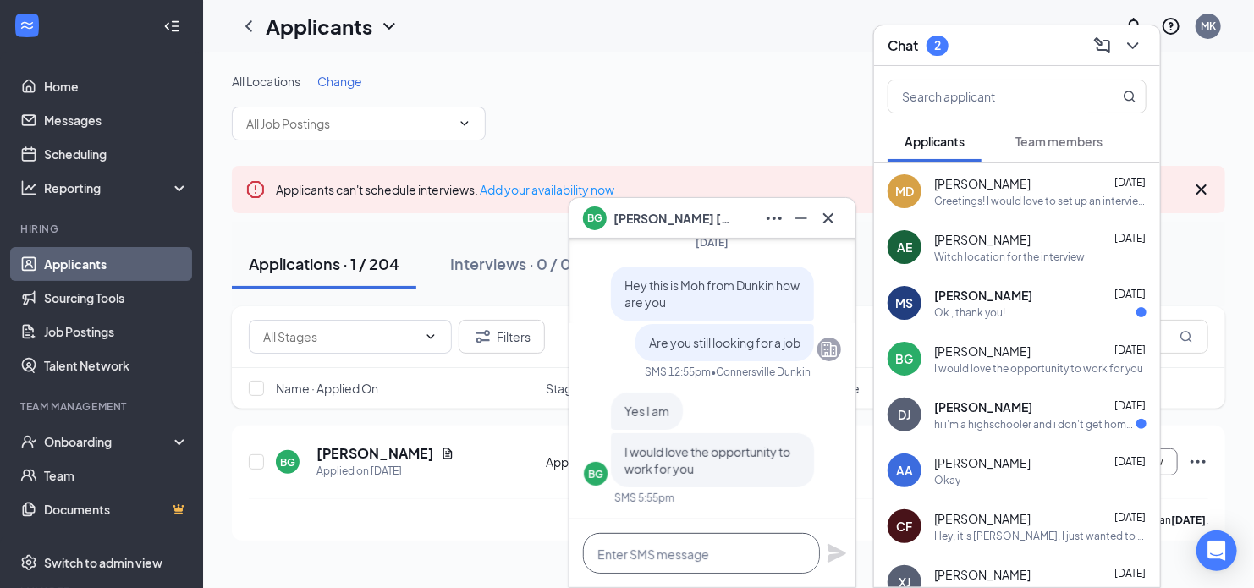
click at [736, 558] on textarea at bounding box center [701, 553] width 237 height 41
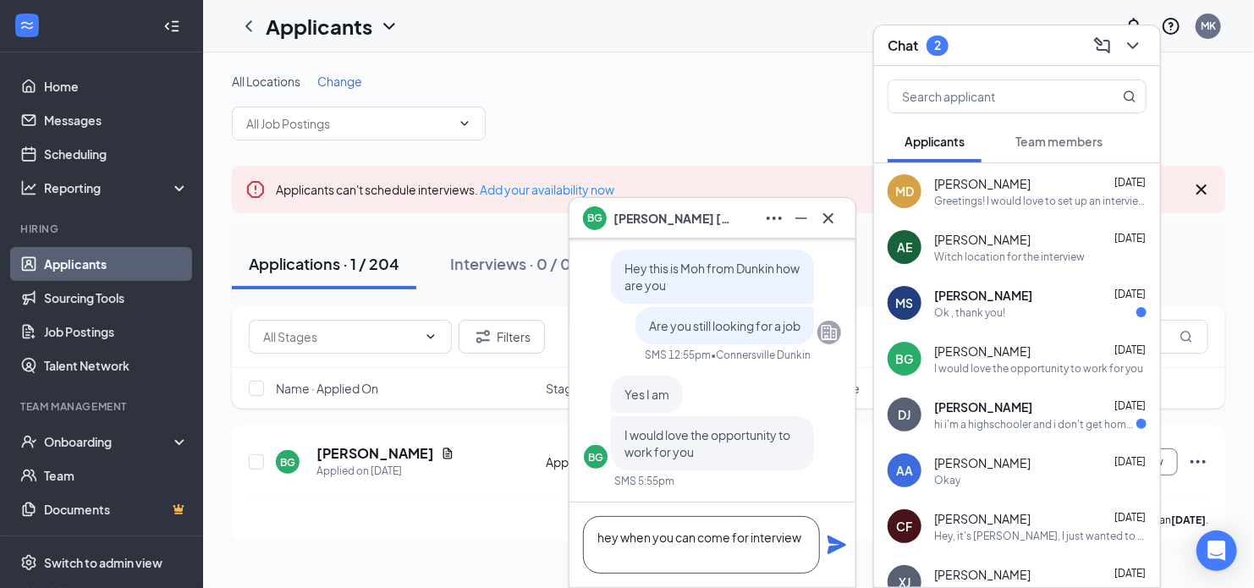
type textarea "hey when you can come for interview"
click at [833, 547] on icon "Plane" at bounding box center [836, 544] width 19 height 19
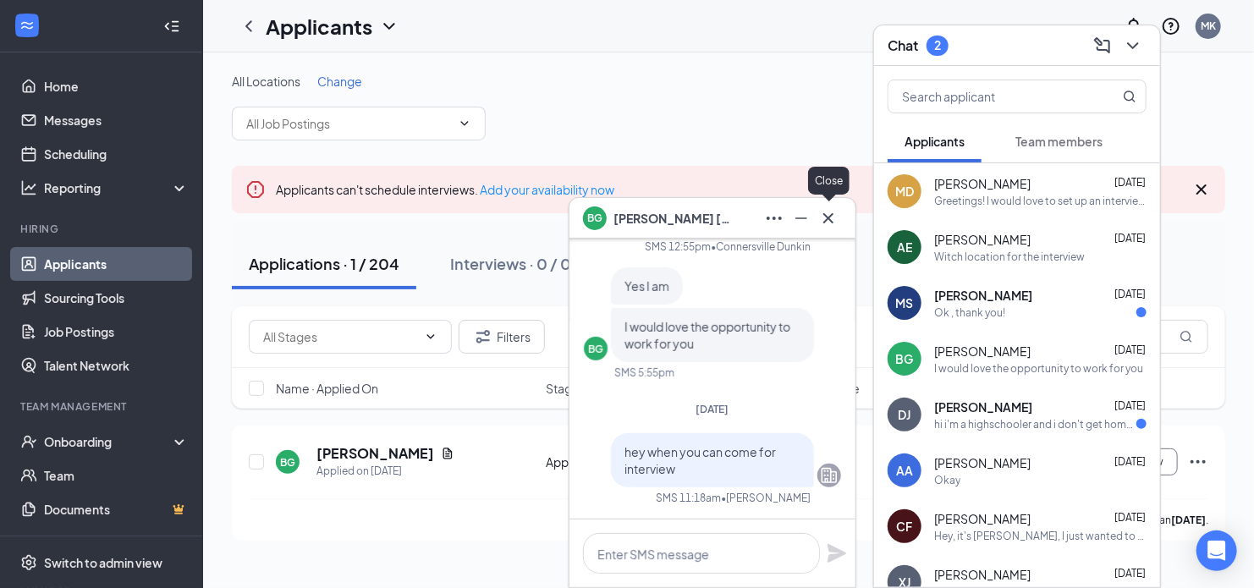
click at [831, 222] on icon "Cross" at bounding box center [828, 218] width 20 height 20
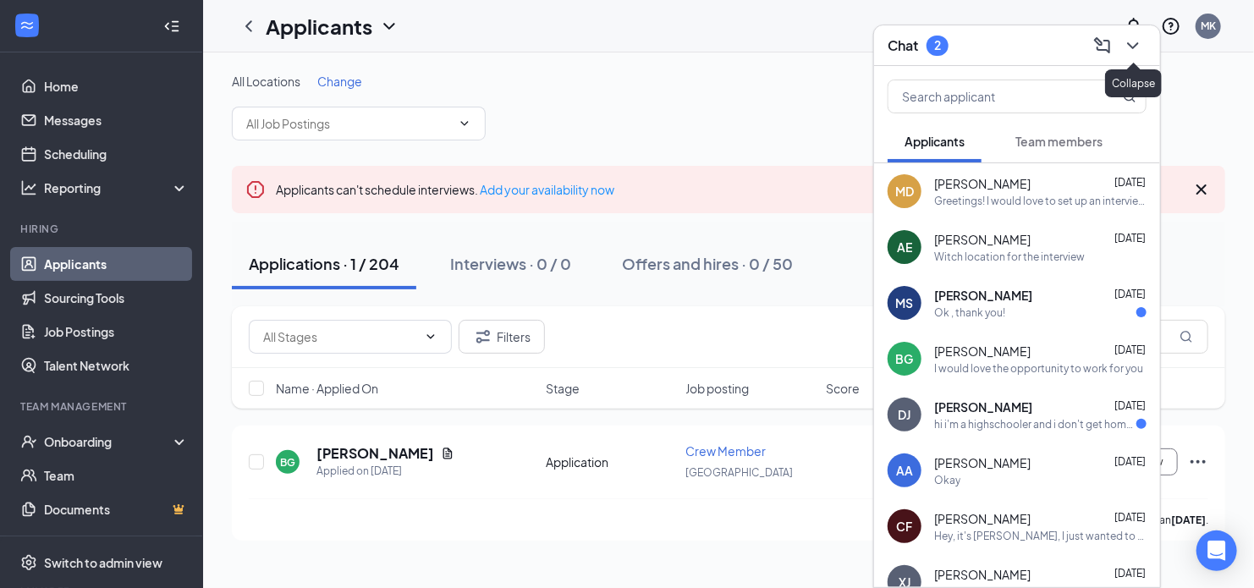
click at [1143, 41] on button at bounding box center [1132, 45] width 27 height 27
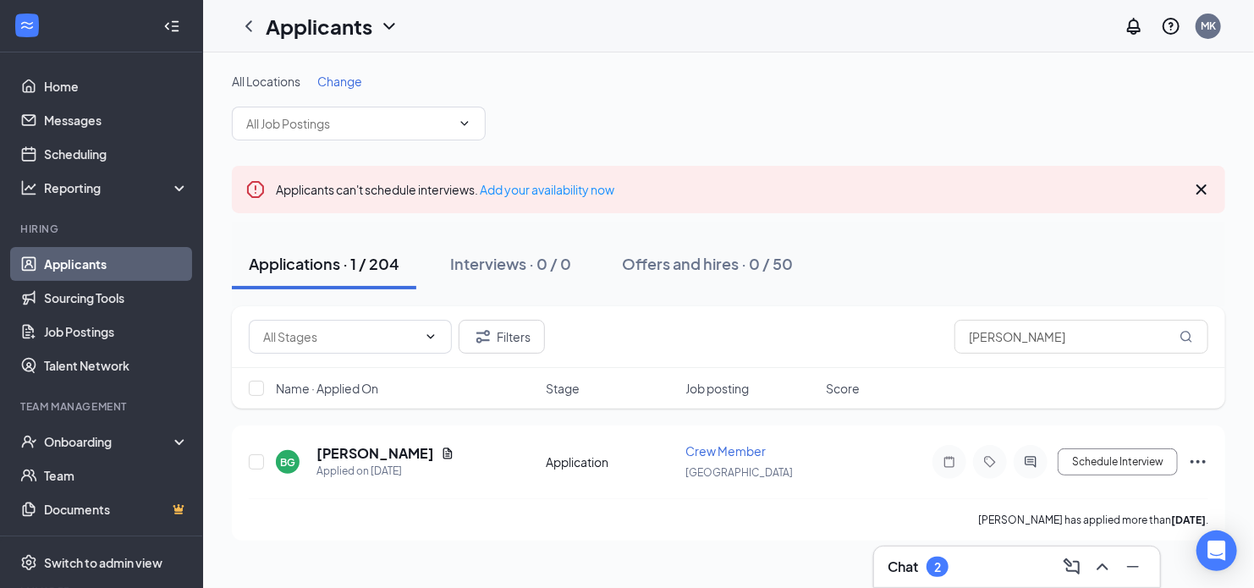
click at [1202, 187] on icon "Cross" at bounding box center [1201, 189] width 10 height 10
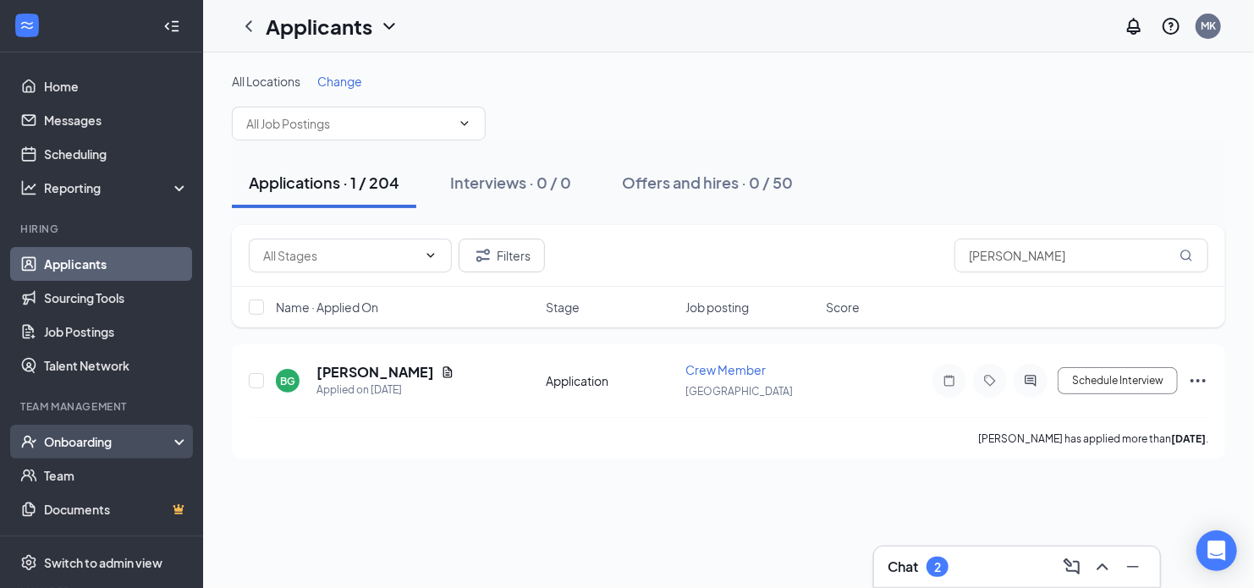
click at [91, 443] on div "Onboarding" at bounding box center [109, 441] width 130 height 17
click at [114, 470] on link "Overview" at bounding box center [116, 475] width 145 height 34
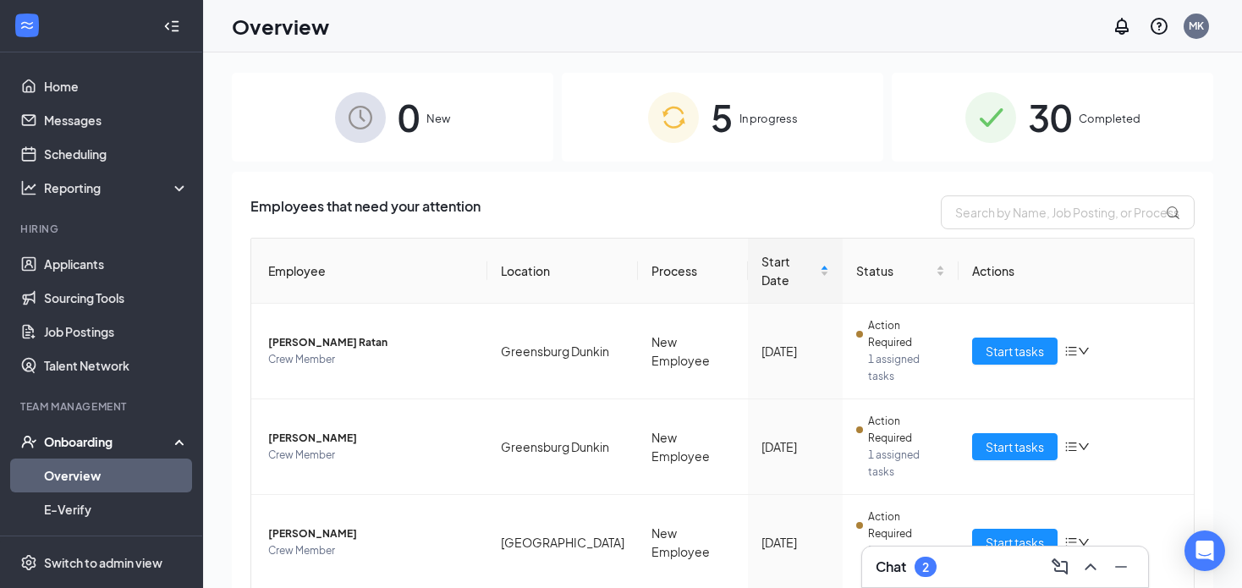
click at [111, 439] on div "Onboarding" at bounding box center [109, 441] width 130 height 17
click at [162, 437] on div "Onboarding" at bounding box center [101, 442] width 203 height 34
